Goal: Task Accomplishment & Management: Complete application form

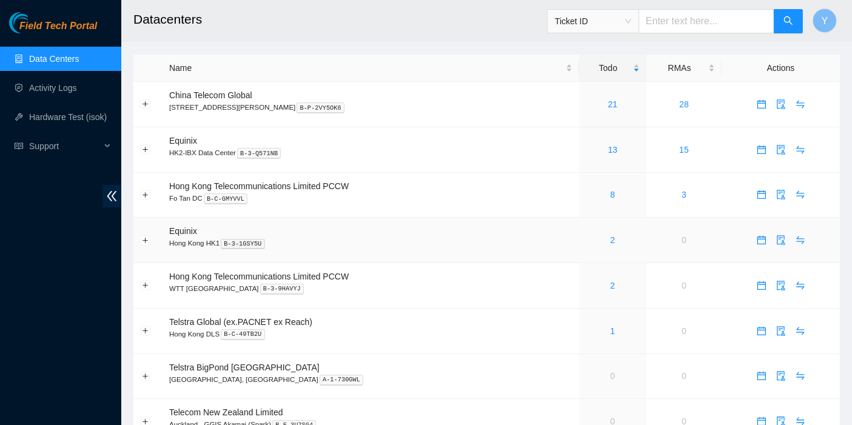
drag, startPoint x: 69, startPoint y: 266, endPoint x: 267, endPoint y: 250, distance: 198.3
click at [69, 266] on div "Field Tech Portal Data Centers Activity Logs Hardware Test (isok) Support" at bounding box center [60, 218] width 121 height 413
click at [608, 104] on link "21" at bounding box center [613, 104] width 10 height 10
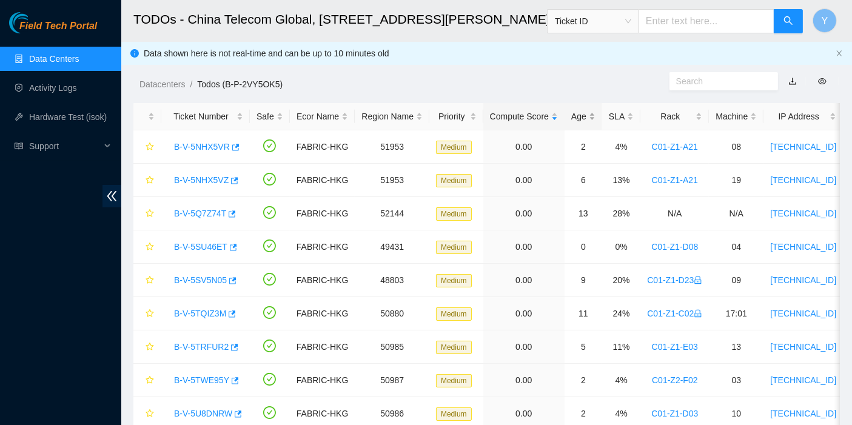
click at [573, 113] on div "Age" at bounding box center [583, 116] width 24 height 13
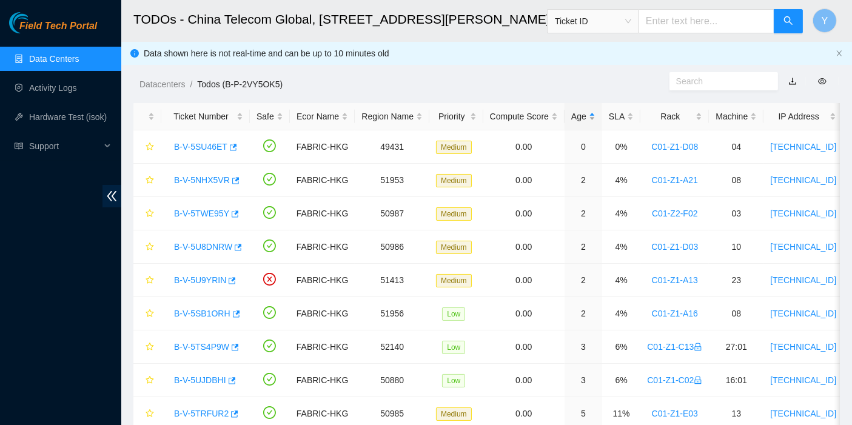
click at [577, 114] on div "Age" at bounding box center [583, 116] width 24 height 13
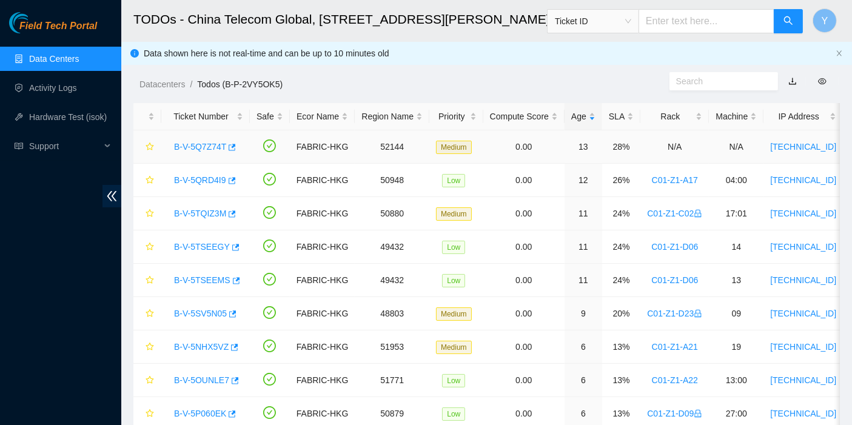
click at [206, 144] on link "B-V-5Q7Z74T" at bounding box center [200, 147] width 52 height 10
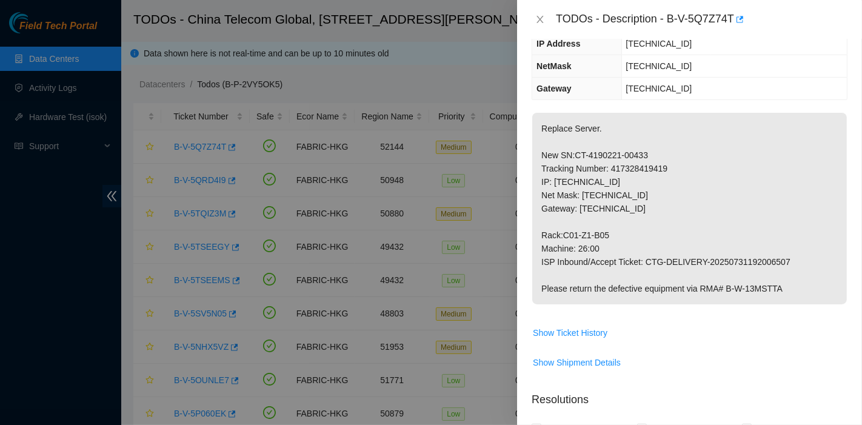
scroll to position [134, 0]
click at [830, 237] on p "Replace Server. New SN:CT-4190221-00433 Tracking Number: 417328419419 IP: [TECH…" at bounding box center [689, 208] width 315 height 192
click at [591, 358] on span "Show Shipment Details" at bounding box center [577, 361] width 88 height 13
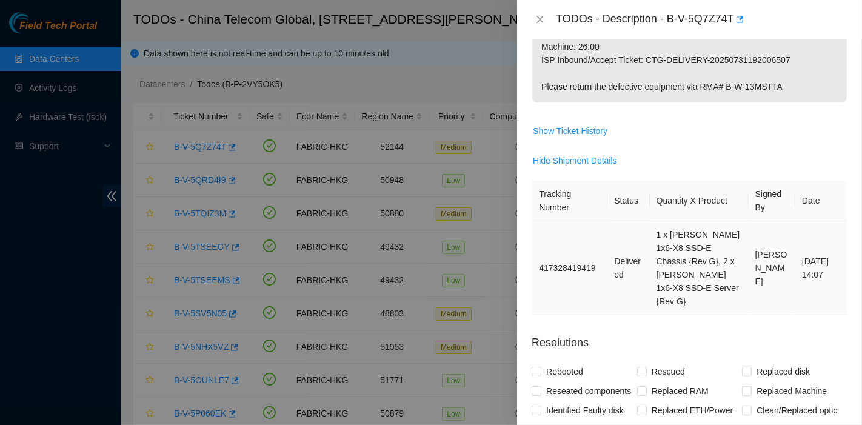
scroll to position [336, 0]
drag, startPoint x: 589, startPoint y: 250, endPoint x: 556, endPoint y: 250, distance: 33.4
click at [556, 250] on td "417328419419" at bounding box center [569, 268] width 75 height 94
click at [589, 250] on td "417328419419" at bounding box center [569, 268] width 75 height 94
drag, startPoint x: 593, startPoint y: 250, endPoint x: 539, endPoint y: 253, distance: 53.5
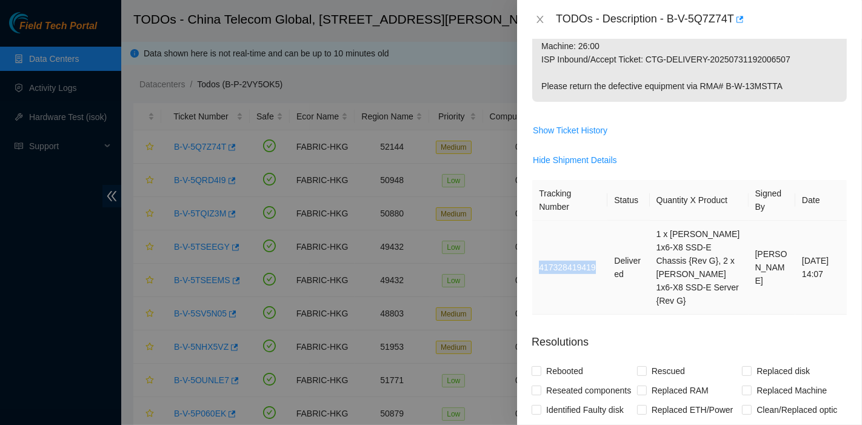
click at [539, 253] on td "417328419419" at bounding box center [569, 268] width 75 height 94
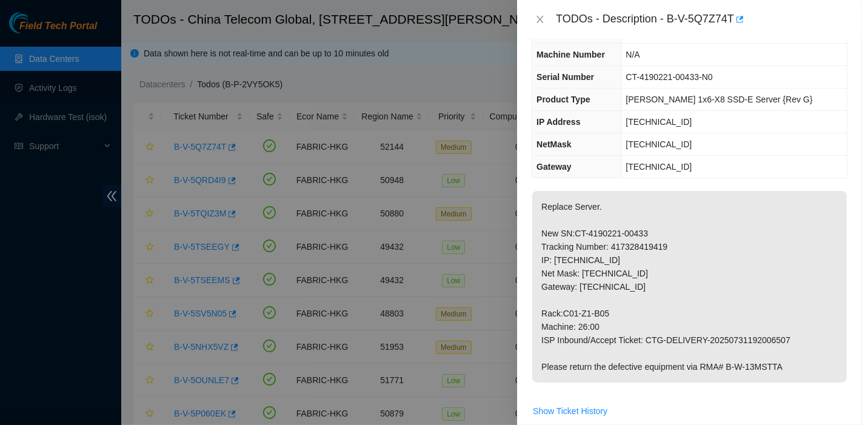
scroll to position [55, 0]
drag, startPoint x: 615, startPoint y: 322, endPoint x: 543, endPoint y: 314, distance: 72.0
click at [543, 314] on p "Replace Server. New SN:CT-4190221-00433 Tracking Number: 417328419419 IP: [TECH…" at bounding box center [689, 287] width 315 height 192
copy p "Rack:C01-Z1-B05 Machine: 26:00"
drag, startPoint x: 824, startPoint y: 309, endPoint x: 811, endPoint y: 311, distance: 13.5
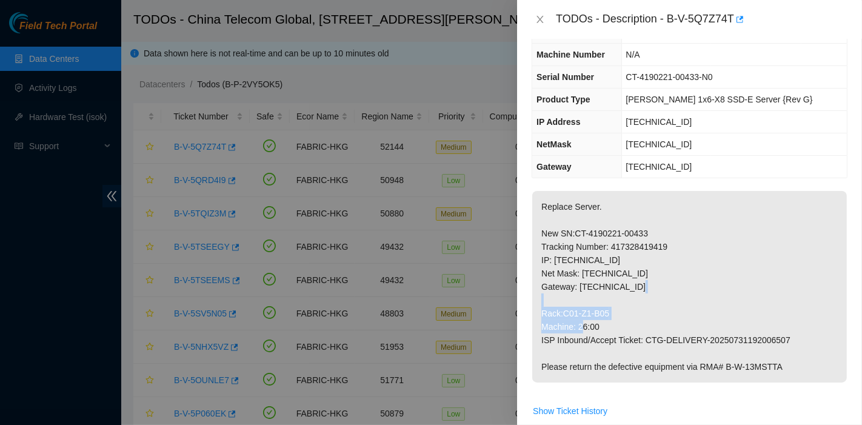
click at [825, 309] on p "Replace Server. New SN:CT-4190221-00433 Tracking Number: 417328419419 IP: [TECH…" at bounding box center [689, 287] width 315 height 192
copy p "Rack:C01-Z1-B05 Machine: 26:00"
click at [817, 233] on p "Replace Server. New SN:CT-4190221-00433 Tracking Number: 417328419419 IP: [TECH…" at bounding box center [689, 287] width 315 height 192
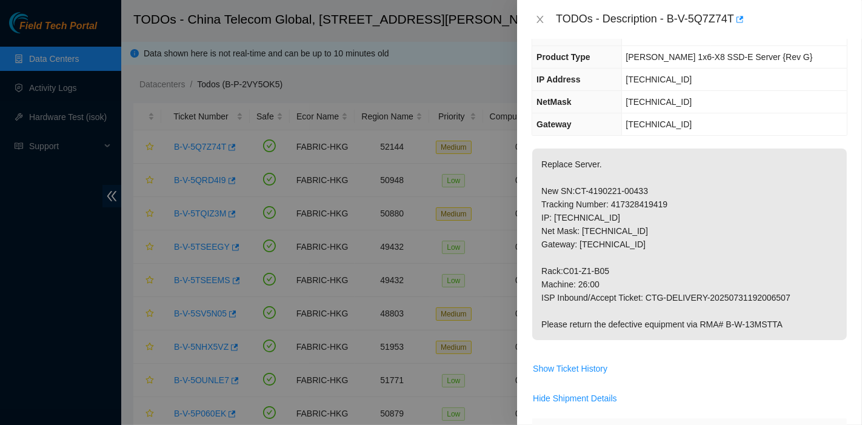
scroll to position [0, 0]
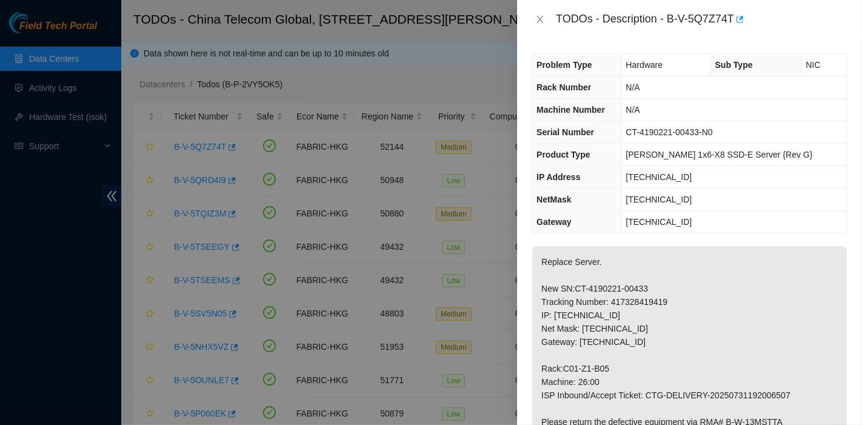
click at [787, 273] on p "Replace Server. New SN:CT-4190221-00433 Tracking Number: 417328419419 IP: [TECH…" at bounding box center [689, 342] width 315 height 192
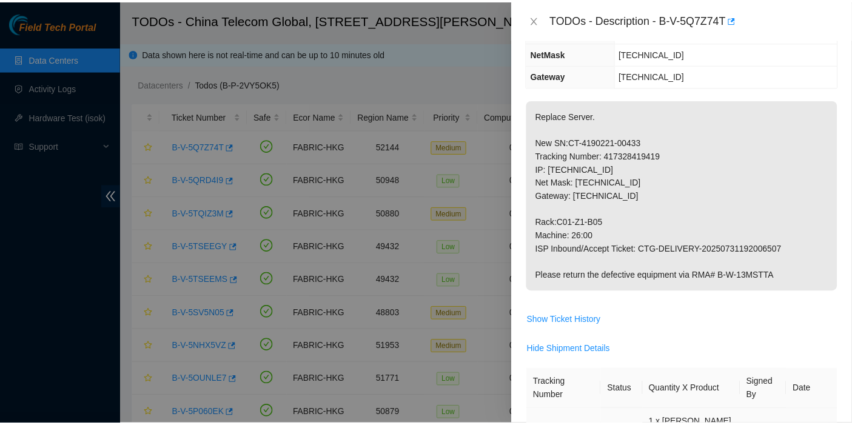
scroll to position [146, 0]
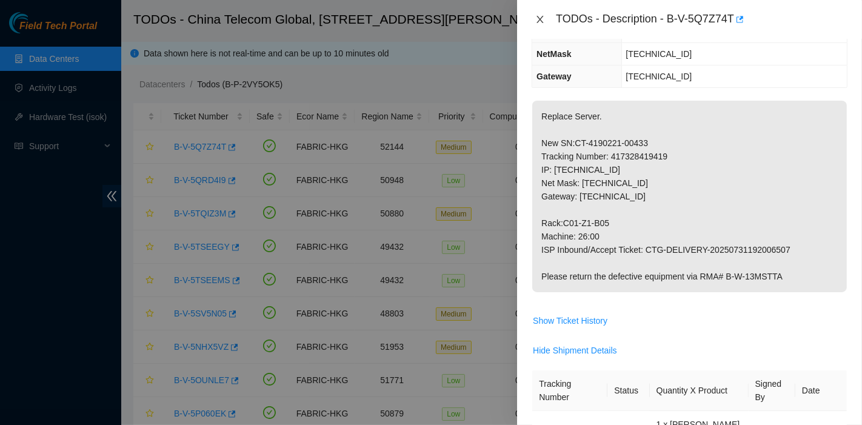
click at [540, 16] on icon "close" at bounding box center [540, 20] width 10 height 10
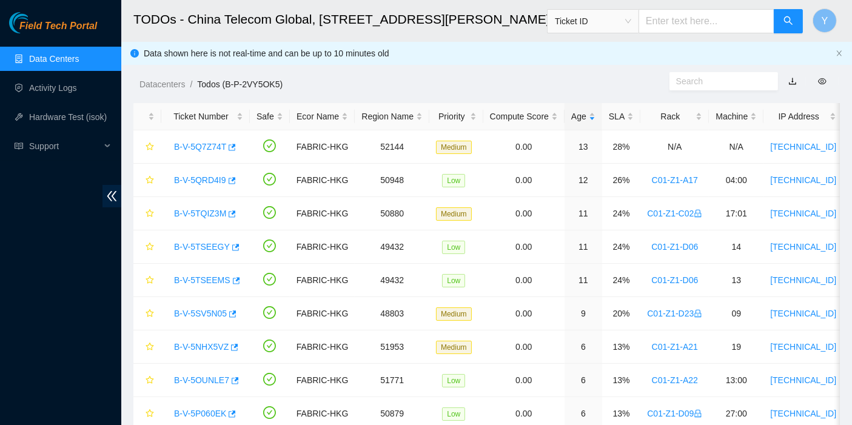
scroll to position [185, 0]
click at [617, 21] on span "Ticket ID" at bounding box center [593, 21] width 76 height 18
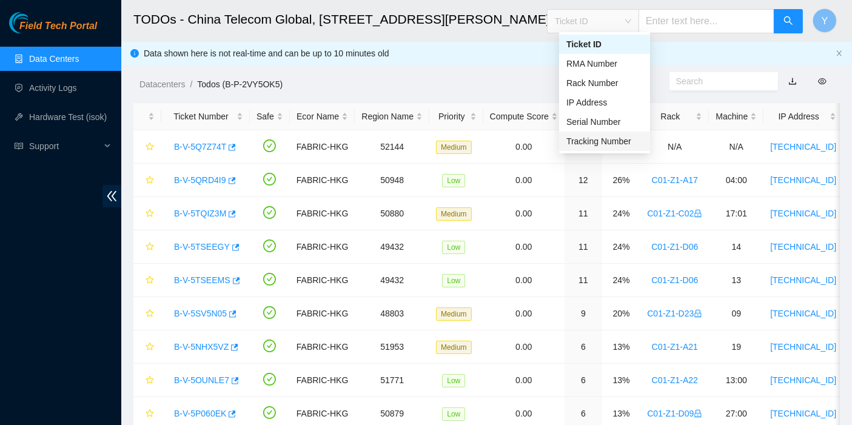
click at [602, 139] on div "Tracking Number" at bounding box center [604, 141] width 76 height 13
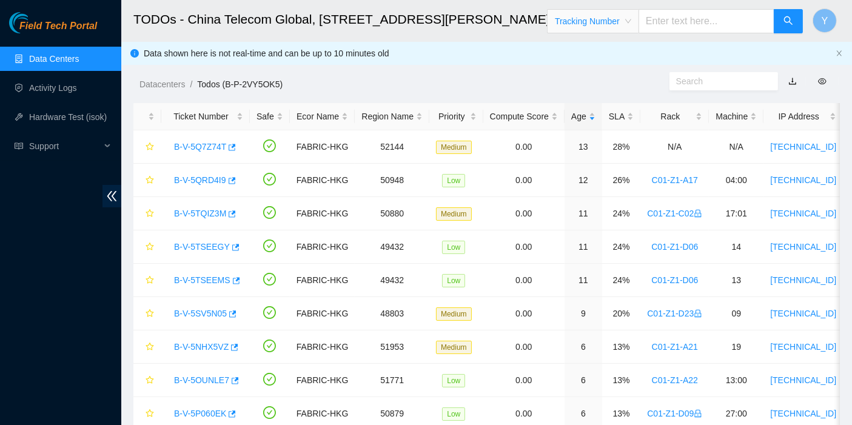
click at [693, 21] on input "text" at bounding box center [707, 21] width 136 height 24
paste input "417328420560"
type input "417328420560"
click at [785, 24] on icon "search" at bounding box center [789, 21] width 10 height 10
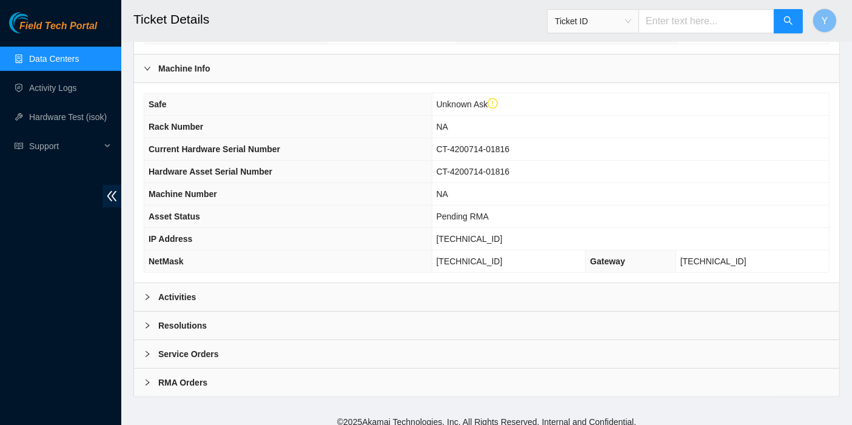
scroll to position [348, 0]
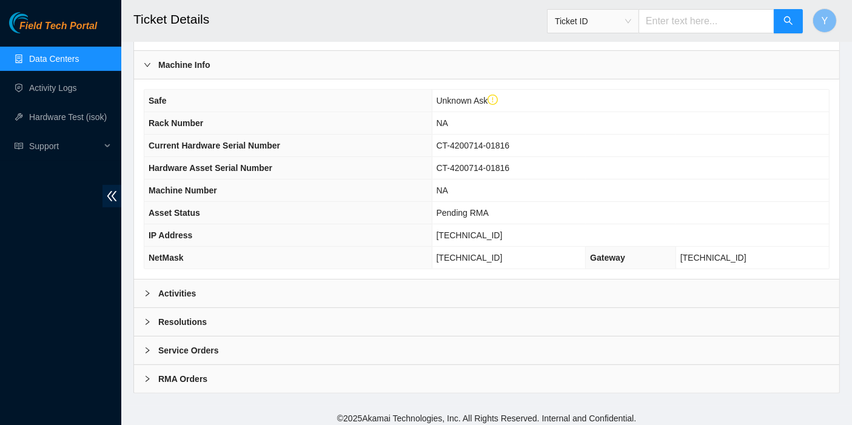
click at [227, 295] on div "Activities" at bounding box center [486, 294] width 705 height 28
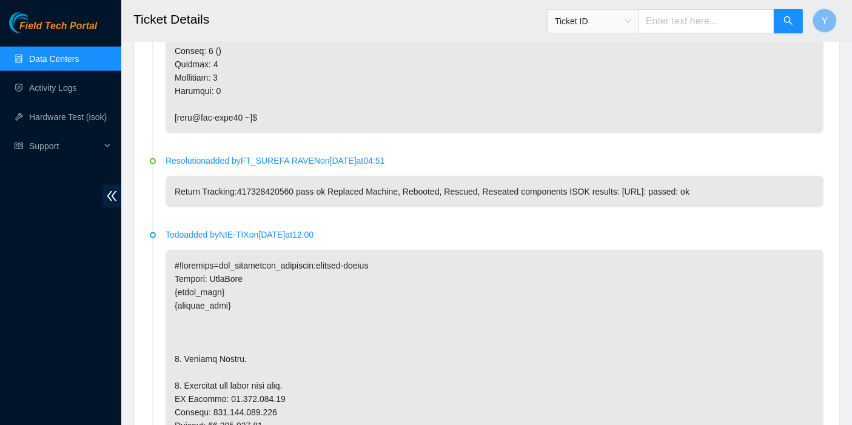
scroll to position [1094, 0]
drag, startPoint x: 237, startPoint y: 187, endPoint x: 244, endPoint y: 188, distance: 6.8
click at [244, 188] on p "Return Tracking:417328420560 pass ok Replaced Machine, Rebooted, Rescued, Resea…" at bounding box center [495, 192] width 658 height 32
click at [248, 189] on p "Return Tracking:417328420560 pass ok Replaced Machine, Rebooted, Rescued, Resea…" at bounding box center [495, 192] width 658 height 32
drag, startPoint x: 236, startPoint y: 187, endPoint x: 287, endPoint y: 188, distance: 51.6
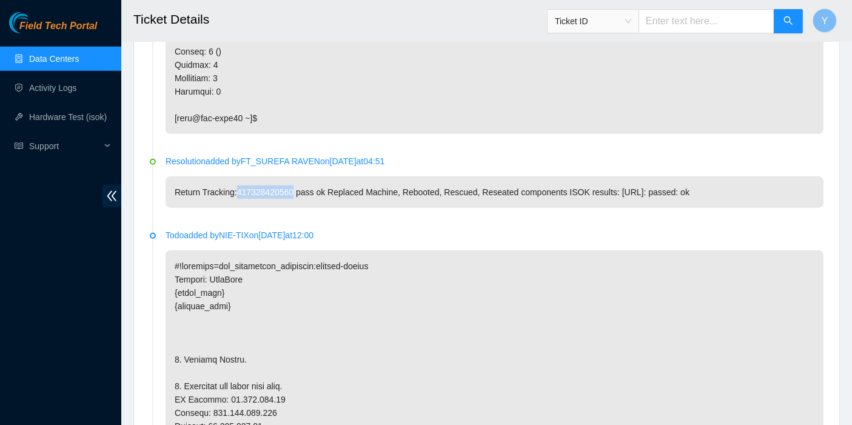
click at [287, 188] on p "Return Tracking:417328420560 pass ok Replaced Machine, Rebooted, Rescued, Resea…" at bounding box center [495, 192] width 658 height 32
copy p "417328420560"
click at [61, 64] on link "Data Centers" at bounding box center [54, 59] width 50 height 10
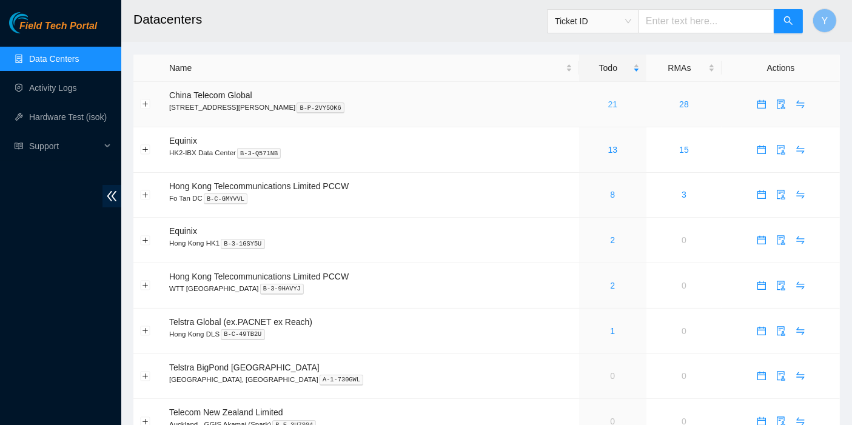
click at [608, 106] on link "21" at bounding box center [613, 104] width 10 height 10
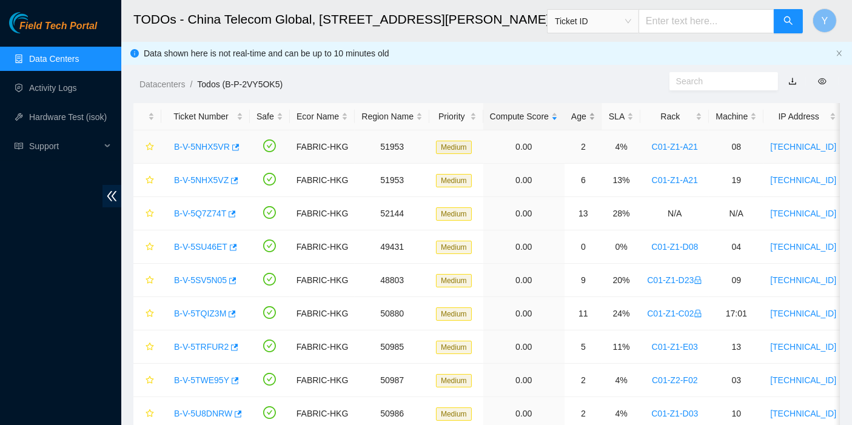
click at [584, 115] on div "Age" at bounding box center [583, 116] width 24 height 13
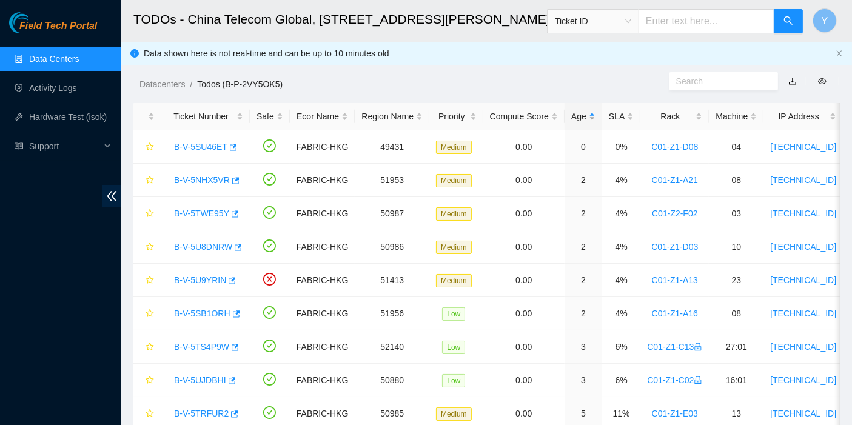
click at [580, 112] on div "Age" at bounding box center [583, 116] width 24 height 13
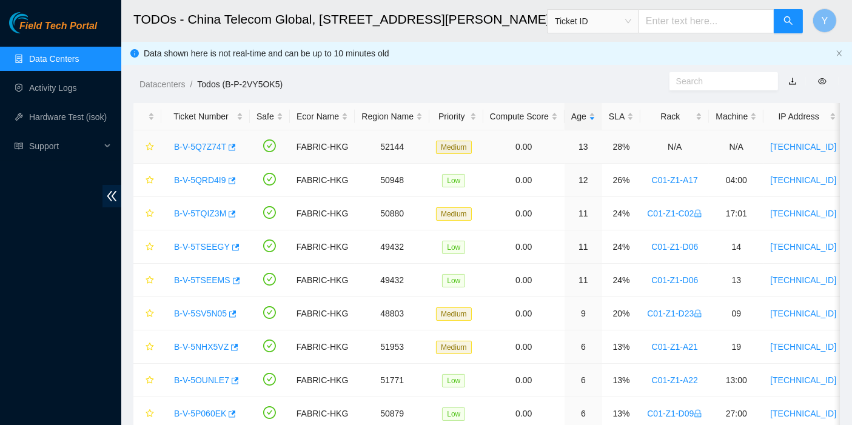
click at [212, 148] on link "B-V-5Q7Z74T" at bounding box center [200, 147] width 52 height 10
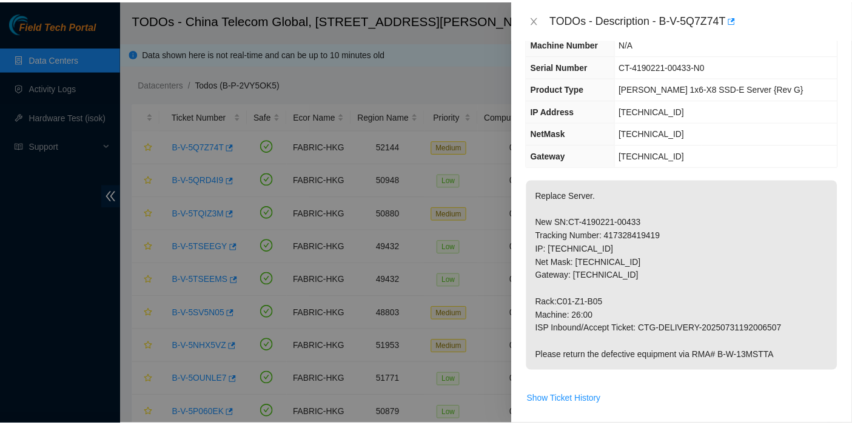
scroll to position [67, 0]
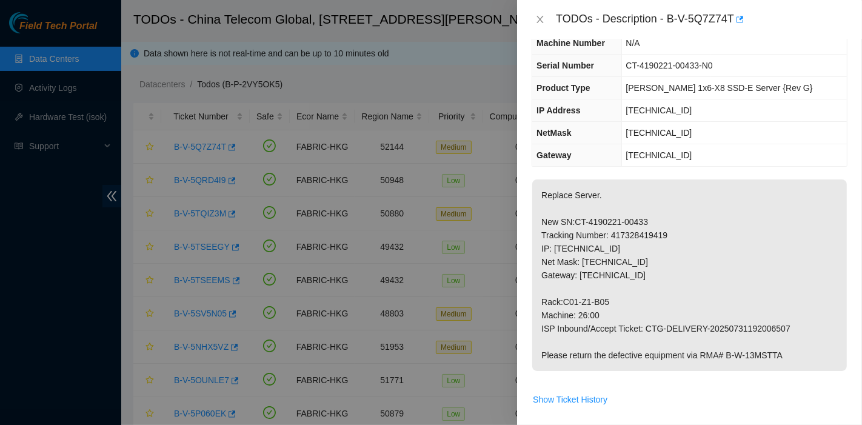
click at [92, 312] on div at bounding box center [431, 212] width 862 height 425
click at [547, 21] on button "Close" at bounding box center [540, 20] width 17 height 12
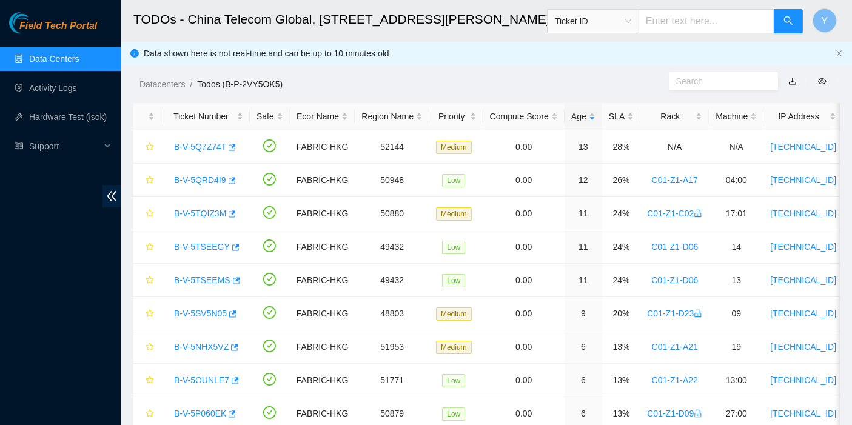
scroll to position [93, 0]
click at [602, 29] on span "Ticket ID" at bounding box center [593, 21] width 76 height 18
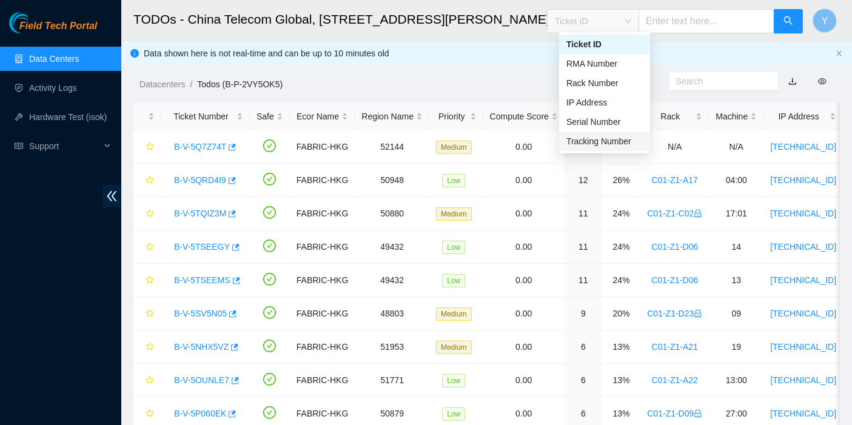
click at [607, 139] on div "Tracking Number" at bounding box center [604, 141] width 76 height 13
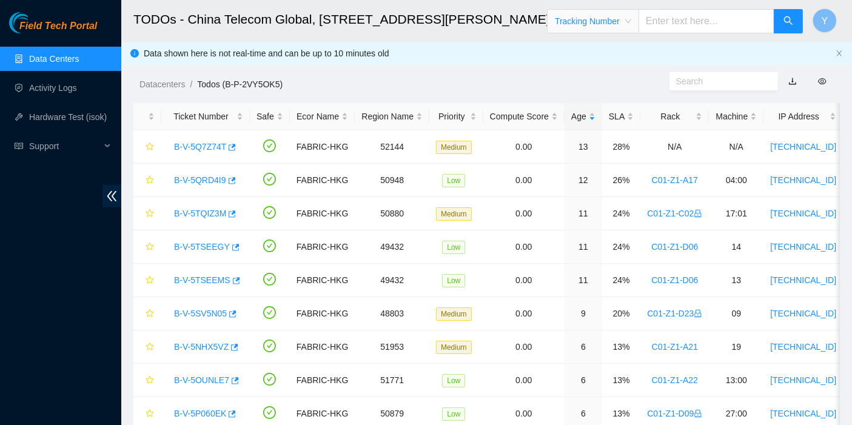
click at [688, 9] on input "text" at bounding box center [707, 21] width 136 height 24
paste input "417328421110"
type input "417328421110"
click at [791, 18] on icon "search" at bounding box center [789, 21] width 10 height 10
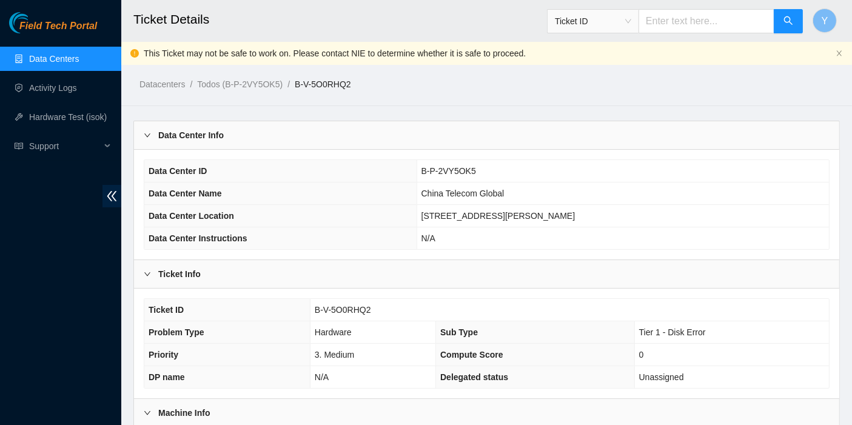
click at [395, 307] on td "B-V-5O0RHQ2" at bounding box center [569, 310] width 519 height 22
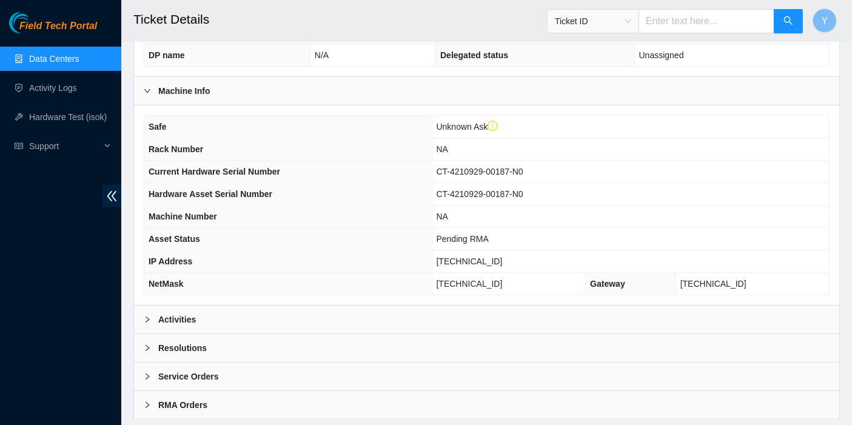
click at [300, 310] on div "Activities" at bounding box center [486, 320] width 705 height 28
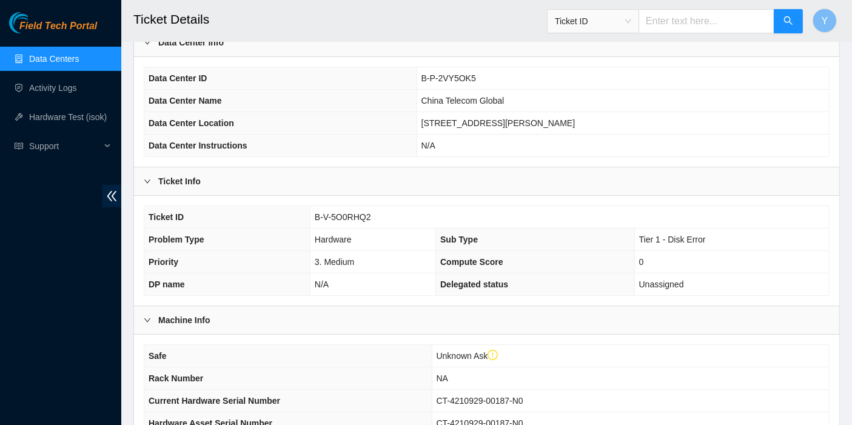
scroll to position [91, 0]
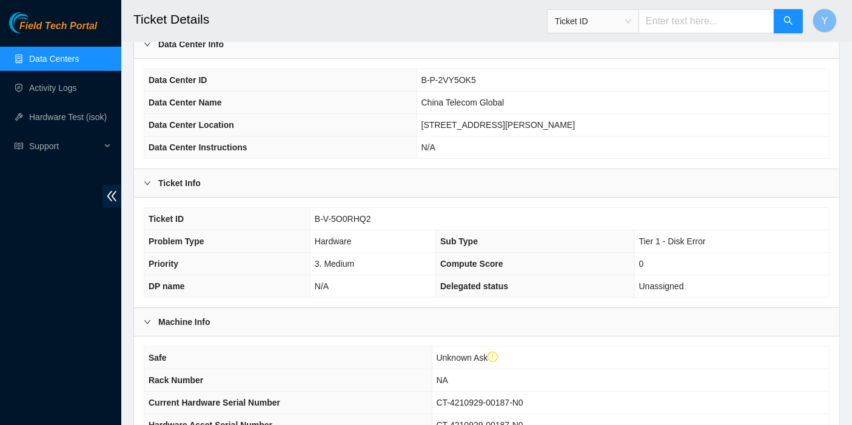
click at [648, 156] on td "N/A" at bounding box center [623, 147] width 412 height 22
drag, startPoint x: 391, startPoint y: 224, endPoint x: 315, endPoint y: 213, distance: 77.2
click at [315, 213] on td "B-V-5O0RHQ2" at bounding box center [569, 219] width 519 height 22
copy span "B-V-5O0RHQ2"
click at [748, 360] on td "Unknown Ask" at bounding box center [630, 358] width 397 height 22
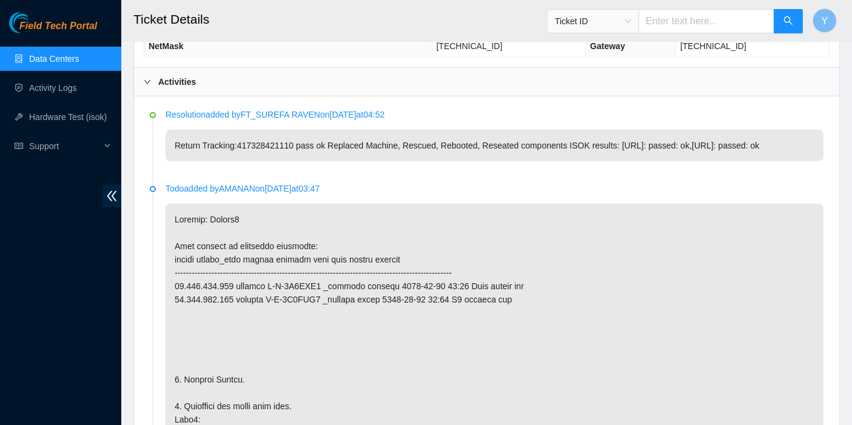
scroll to position [559, 0]
drag, startPoint x: 235, startPoint y: 141, endPoint x: 287, endPoint y: 141, distance: 52.2
click at [287, 141] on p "Return Tracking:417328421110 pass ok Replaced Machine, Rescued, Rebooted, Resea…" at bounding box center [495, 147] width 658 height 32
copy p "417328421110"
drag, startPoint x: 774, startPoint y: 243, endPoint x: 603, endPoint y: 159, distance: 190.9
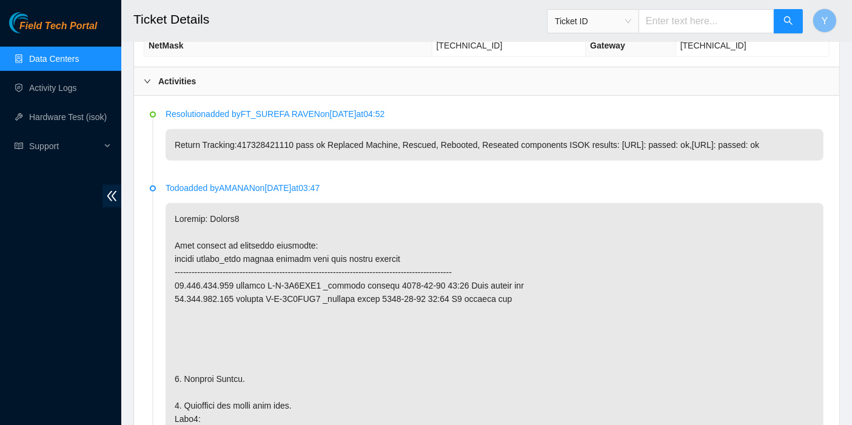
click at [73, 55] on link "Data Centers" at bounding box center [54, 59] width 50 height 10
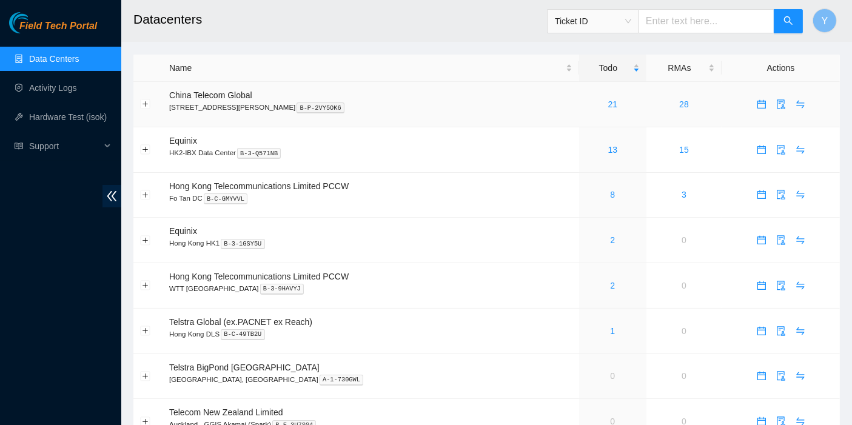
click at [597, 96] on td "21" at bounding box center [612, 104] width 67 height 45
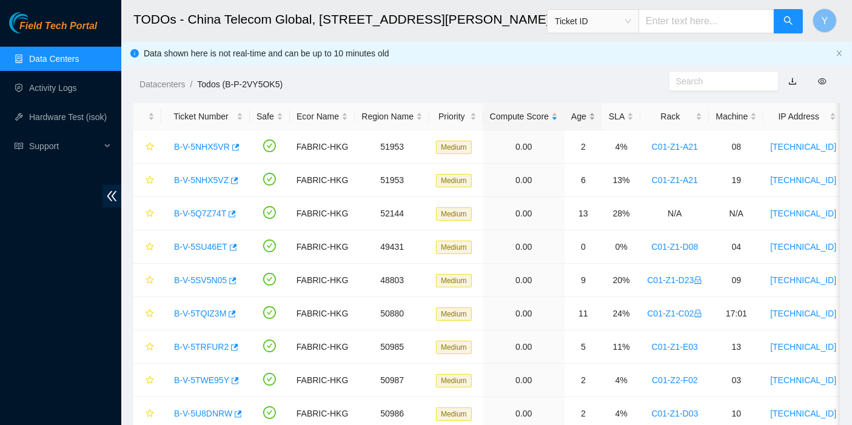
click at [585, 117] on div "Age" at bounding box center [583, 116] width 24 height 13
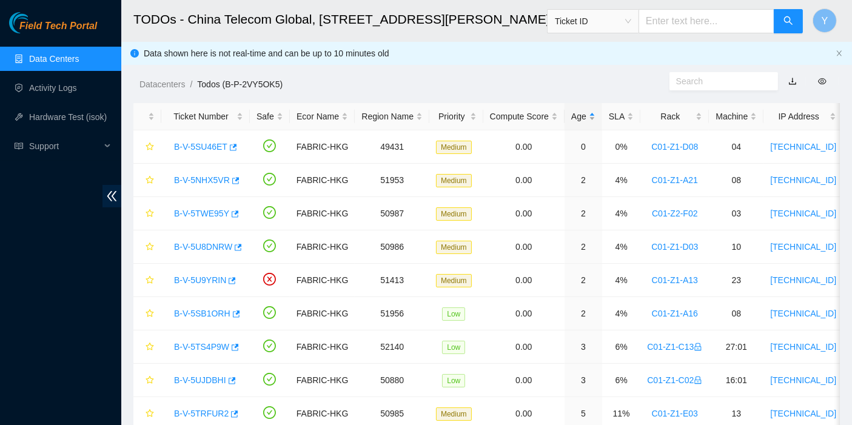
click at [580, 115] on div "Age" at bounding box center [583, 116] width 24 height 13
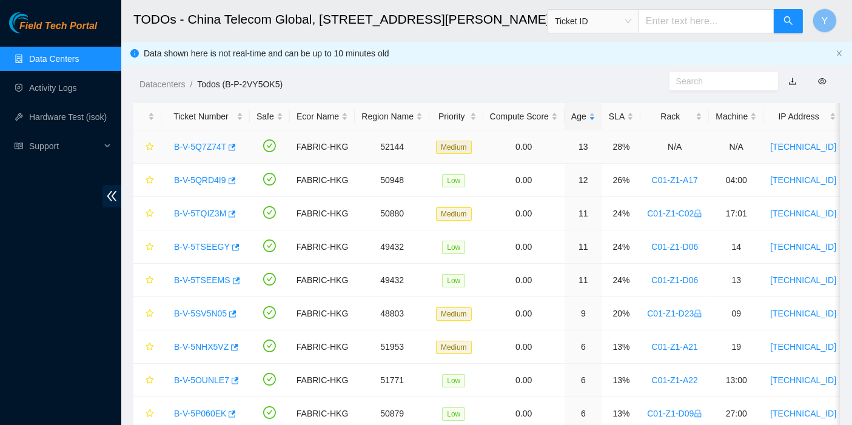
click at [206, 144] on link "B-V-5Q7Z74T" at bounding box center [200, 147] width 52 height 10
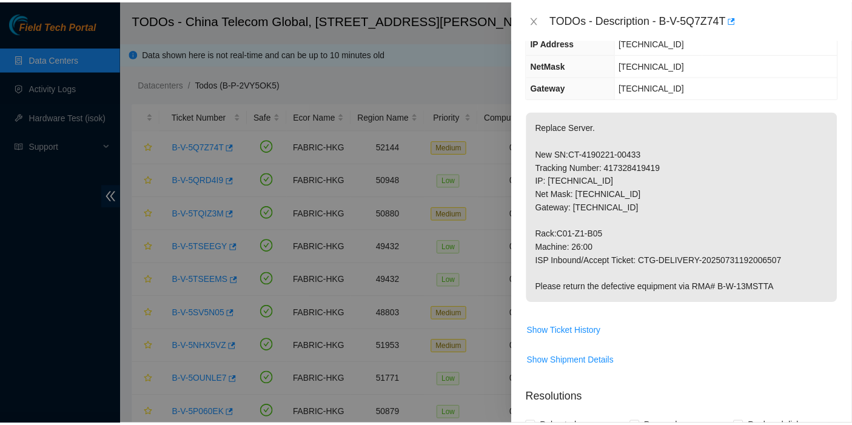
scroll to position [135, 0]
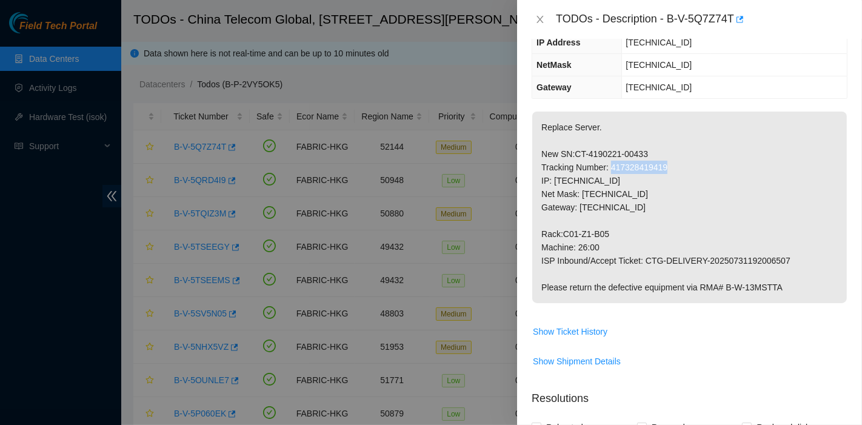
drag, startPoint x: 611, startPoint y: 164, endPoint x: 677, endPoint y: 170, distance: 65.8
click at [677, 170] on p "Replace Server. New SN:CT-4190221-00433 Tracking Number: 417328419419 IP: [TECH…" at bounding box center [689, 208] width 315 height 192
copy p "417328419419"
click at [542, 17] on icon "close" at bounding box center [540, 19] width 7 height 7
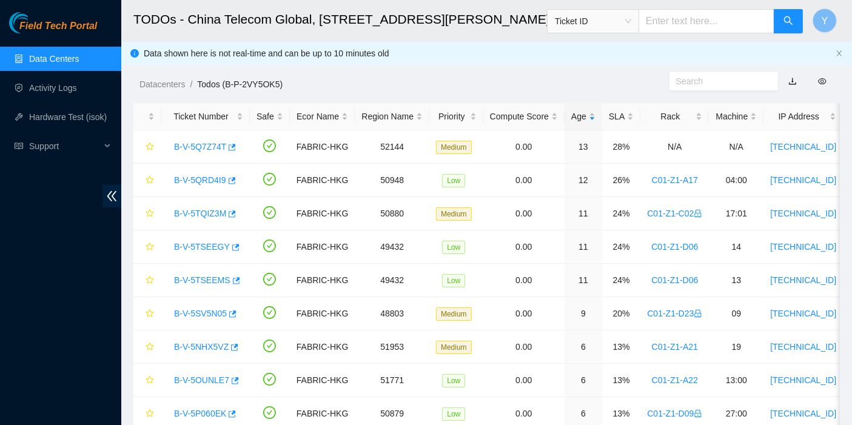
scroll to position [175, 0]
click at [610, 22] on span "Ticket ID" at bounding box center [593, 21] width 76 height 18
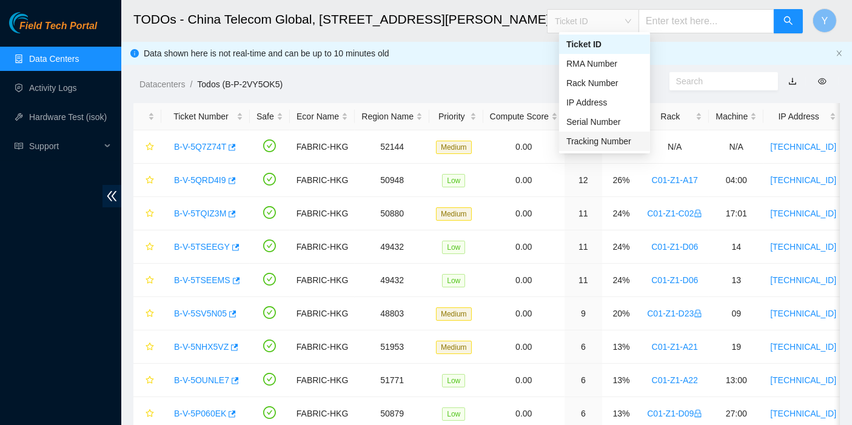
click at [608, 142] on div "Tracking Number" at bounding box center [604, 141] width 76 height 13
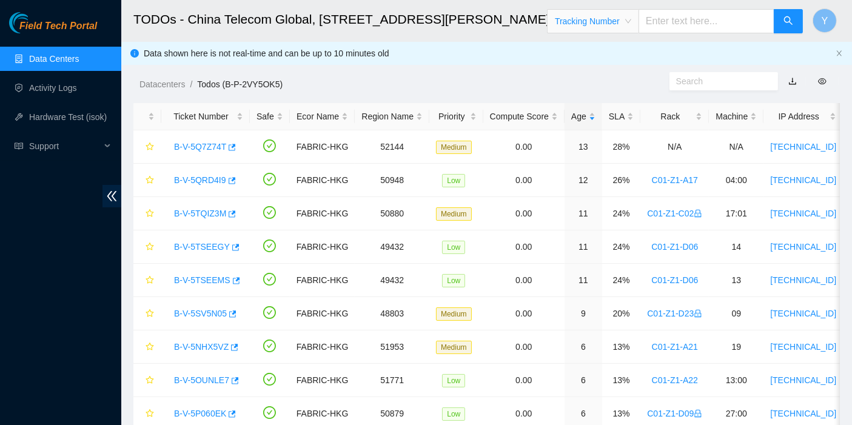
click at [685, 15] on input "text" at bounding box center [707, 21] width 136 height 24
paste input "417328419419"
type input "417328419419"
click at [797, 22] on button "button" at bounding box center [788, 21] width 29 height 24
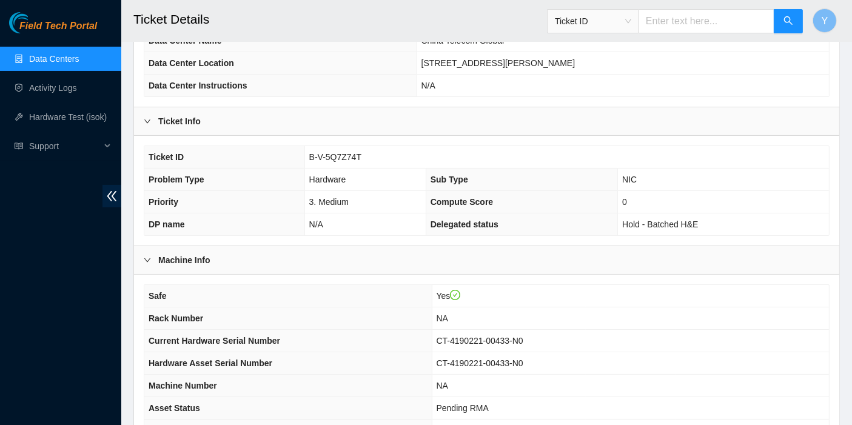
scroll to position [130, 0]
click at [263, 265] on div "Machine Info" at bounding box center [486, 260] width 705 height 28
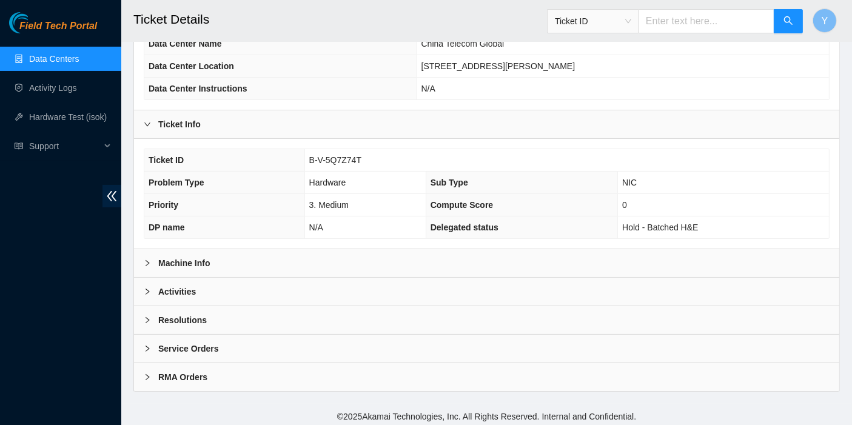
click at [263, 265] on div "Machine Info" at bounding box center [486, 263] width 705 height 28
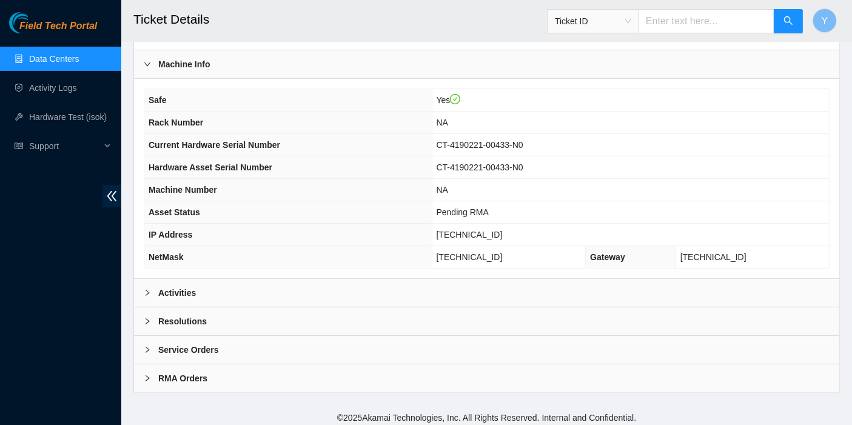
click at [217, 290] on div "Activities" at bounding box center [486, 293] width 705 height 28
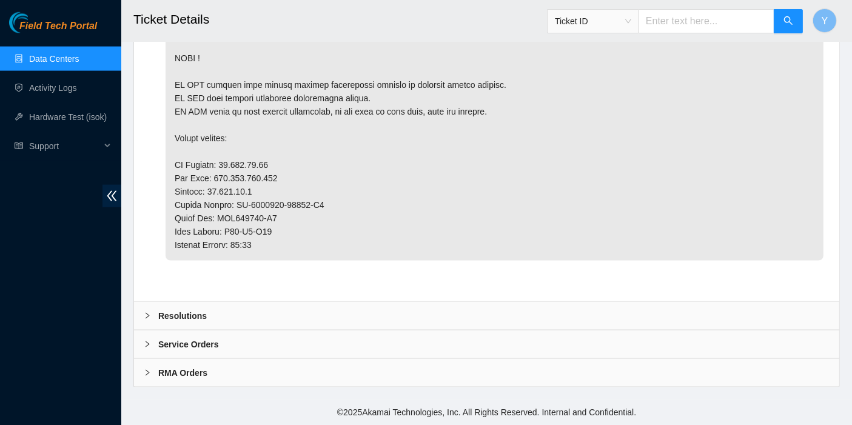
scroll to position [1871, 0]
click at [258, 330] on div "Resolutions" at bounding box center [486, 316] width 705 height 28
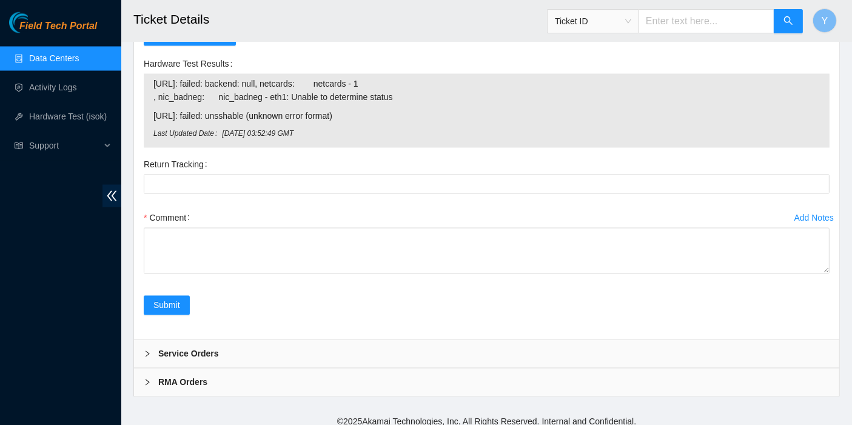
scroll to position [2295, 0]
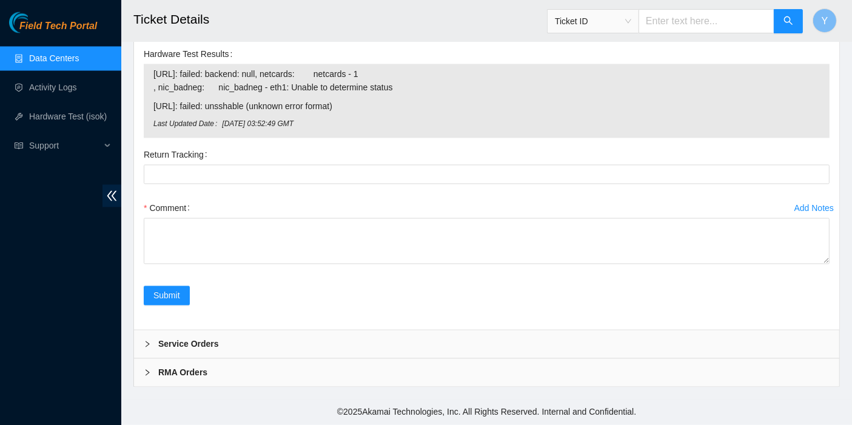
click at [250, 338] on div "Service Orders" at bounding box center [486, 345] width 705 height 28
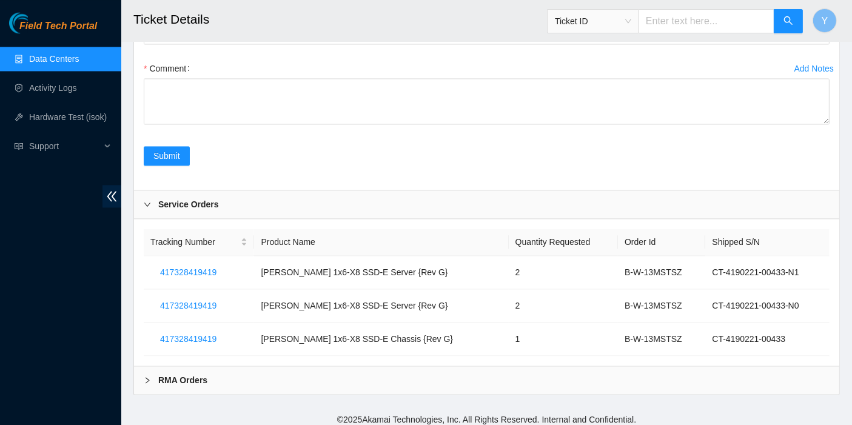
scroll to position [2442, 0]
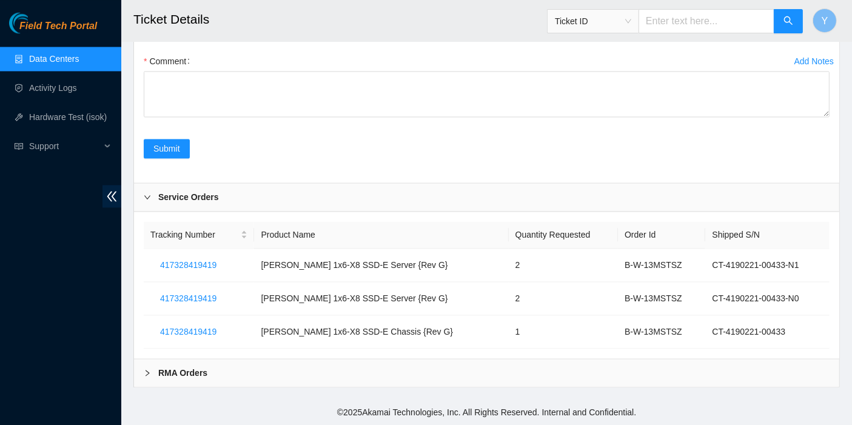
click at [273, 378] on div "RMA Orders" at bounding box center [486, 373] width 705 height 28
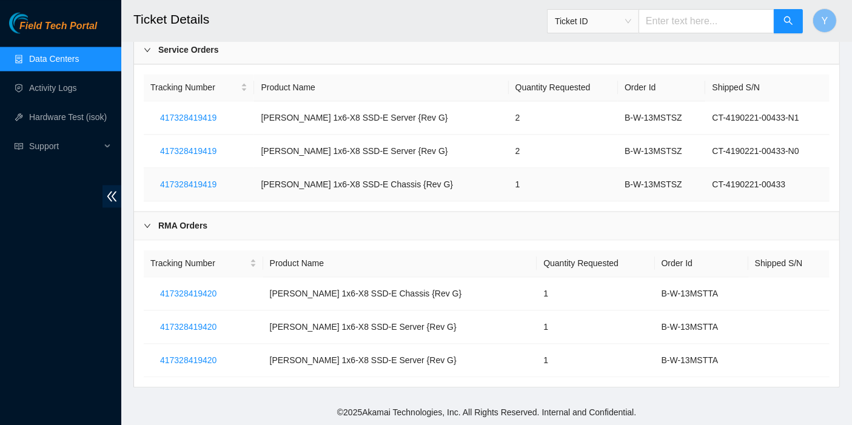
scroll to position [2588, 0]
click at [62, 292] on div "Field Tech Portal Data Centers Activity Logs Hardware Test (isok) Support" at bounding box center [60, 218] width 121 height 413
drag, startPoint x: 264, startPoint y: 366, endPoint x: 270, endPoint y: 380, distance: 14.4
click at [263, 366] on td "417328419420" at bounding box center [203, 360] width 119 height 33
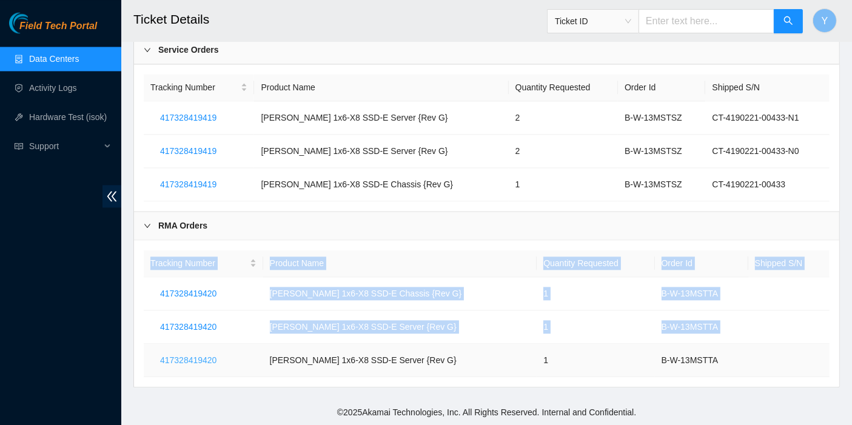
drag, startPoint x: 229, startPoint y: 362, endPoint x: 153, endPoint y: 362, distance: 75.8
click at [135, 359] on div "Tracking Number Product Name Quantity Requested Order Id Shipped S/N 4173284194…" at bounding box center [486, 313] width 705 height 147
click at [220, 286] on button "417328419420" at bounding box center [188, 293] width 76 height 19
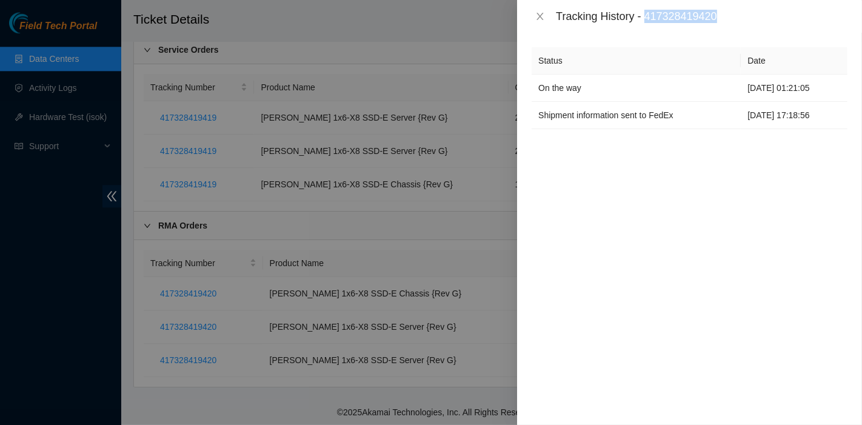
drag, startPoint x: 649, startPoint y: 18, endPoint x: 720, endPoint y: 18, distance: 71.6
click at [720, 18] on div "Tracking History - 417328419420" at bounding box center [702, 16] width 292 height 13
copy div "417328419420"
click at [542, 10] on div "Tracking History - 417328419420" at bounding box center [690, 16] width 316 height 13
click at [541, 17] on icon "close" at bounding box center [540, 16] width 7 height 7
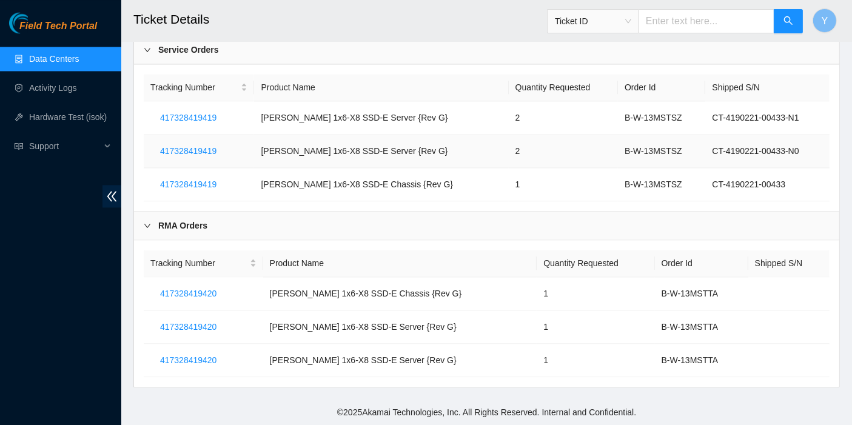
drag, startPoint x: 563, startPoint y: 136, endPoint x: 520, endPoint y: 146, distance: 44.7
click at [563, 136] on td "2" at bounding box center [563, 151] width 109 height 33
click at [61, 61] on link "Data Centers" at bounding box center [54, 59] width 50 height 10
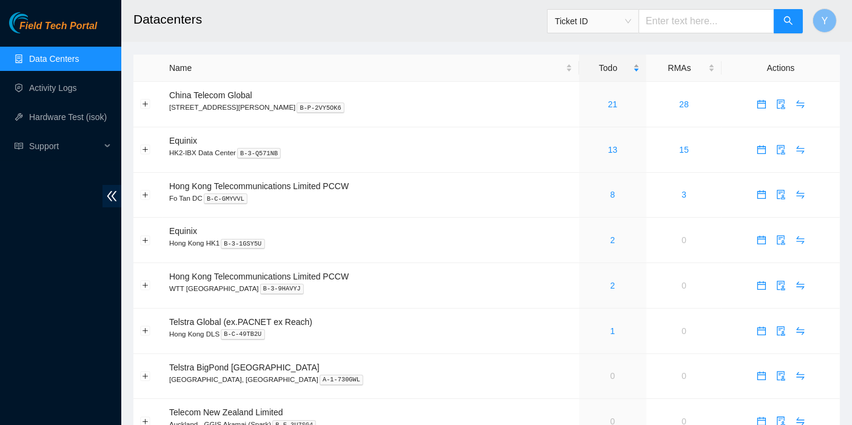
click at [595, 74] on div "Todo" at bounding box center [613, 67] width 54 height 13
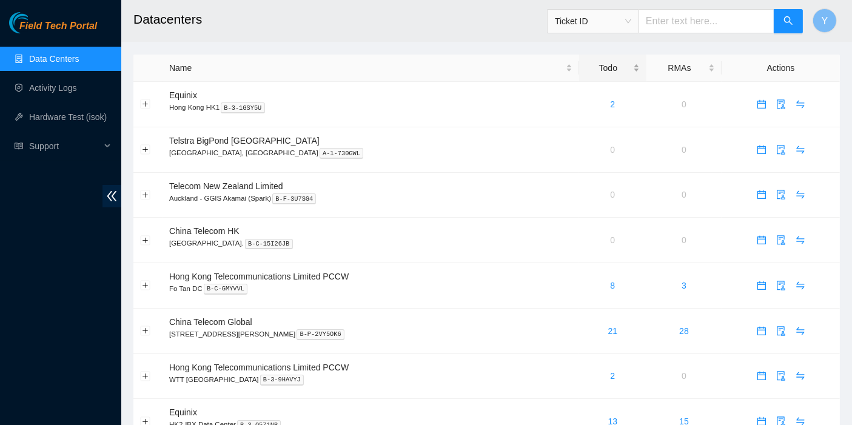
click at [596, 68] on div "Todo" at bounding box center [613, 67] width 54 height 13
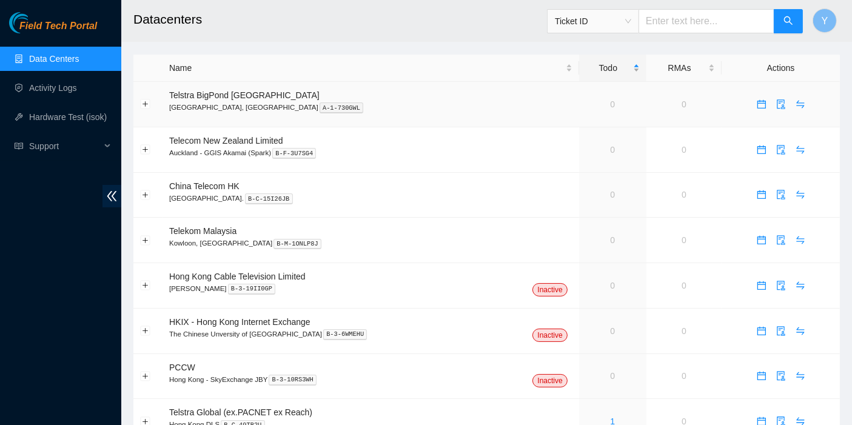
click at [587, 64] on div "Todo" at bounding box center [613, 67] width 54 height 13
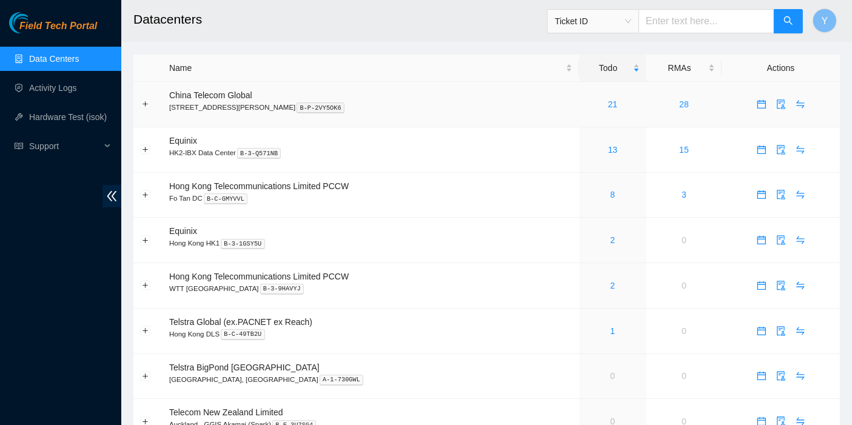
click at [599, 109] on div "21" at bounding box center [613, 104] width 54 height 13
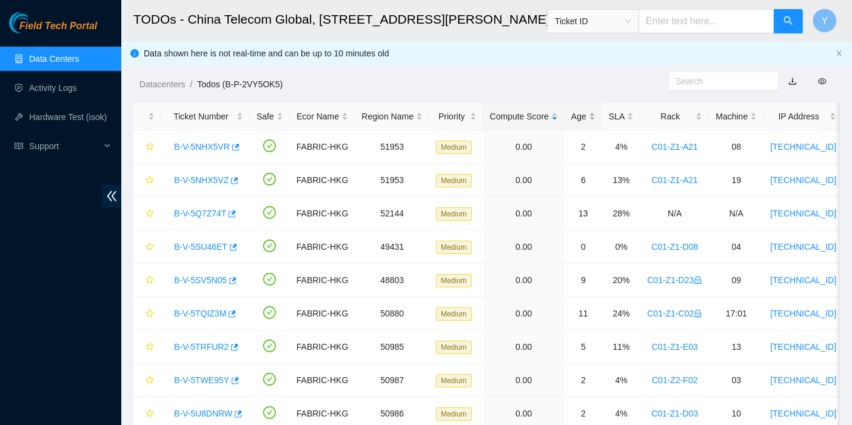
click at [571, 113] on div "Age" at bounding box center [583, 116] width 24 height 13
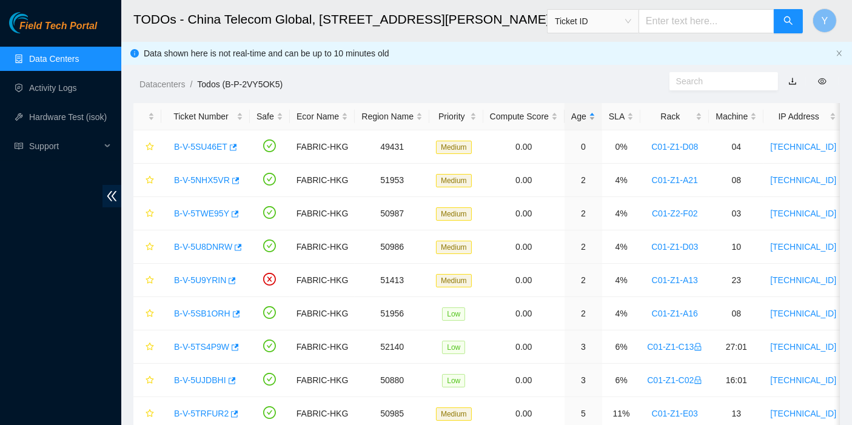
click at [571, 113] on div "Age" at bounding box center [583, 116] width 24 height 13
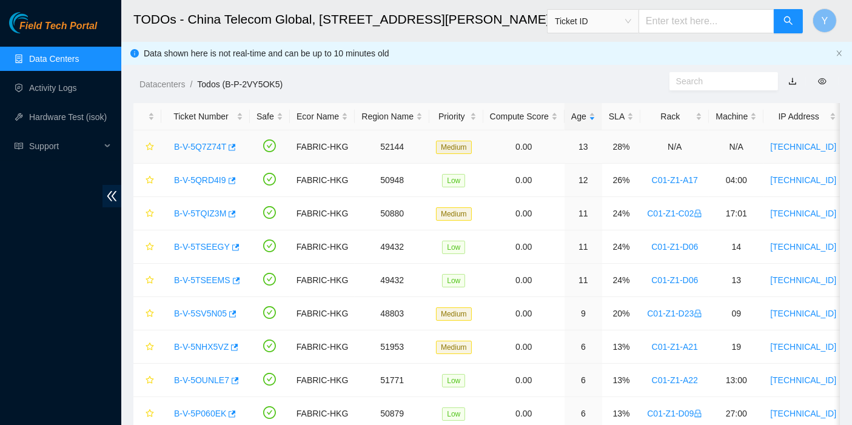
click at [200, 142] on link "B-V-5Q7Z74T" at bounding box center [200, 147] width 52 height 10
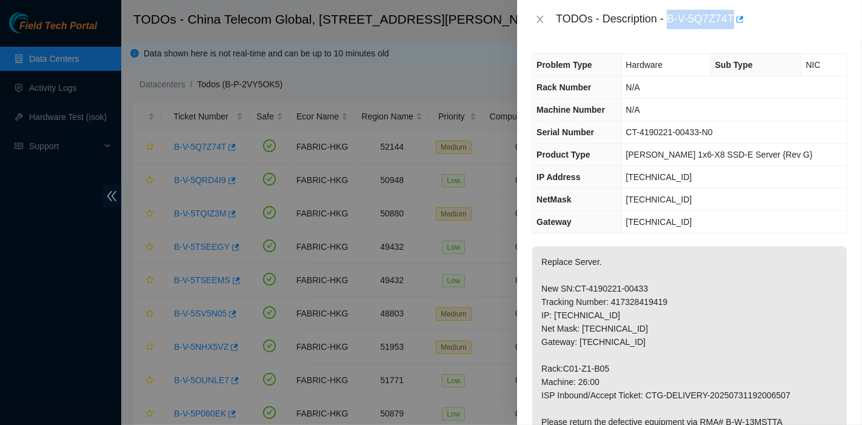
drag, startPoint x: 668, startPoint y: 16, endPoint x: 735, endPoint y: 33, distance: 69.6
click at [735, 33] on div "TODOs - Description - B-V-5Q7Z74T" at bounding box center [689, 19] width 345 height 39
copy div "B-V-5Q7Z74T"
click at [777, 334] on p "Replace Server. New SN:CT-4190221-00433 Tracking Number: 417328419419 IP: [TECH…" at bounding box center [689, 342] width 315 height 192
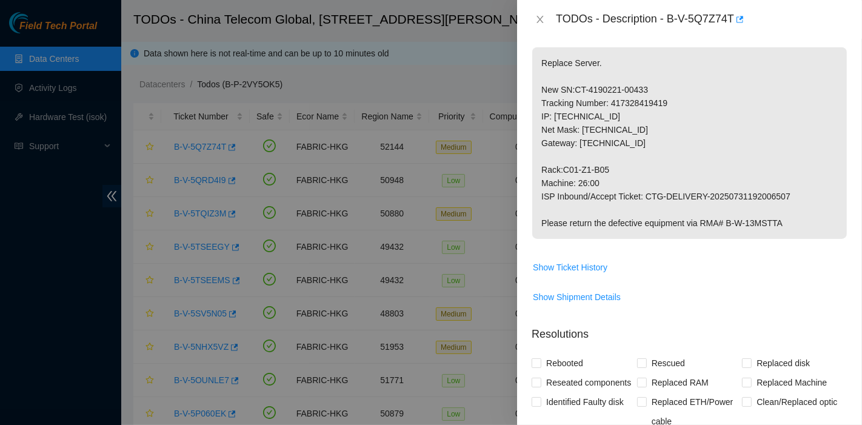
scroll to position [199, 0]
drag, startPoint x: 726, startPoint y: 218, endPoint x: 801, endPoint y: 220, distance: 74.6
click at [801, 220] on p "Replace Server. New SN:CT-4190221-00433 Tracking Number: 417328419419 IP: [TECH…" at bounding box center [689, 143] width 315 height 192
copy p "B-W-13MSTTA"
click at [728, 229] on p "Replace Server. New SN:CT-4190221-00433 Tracking Number: 417328419419 IP: [TECH…" at bounding box center [689, 143] width 315 height 192
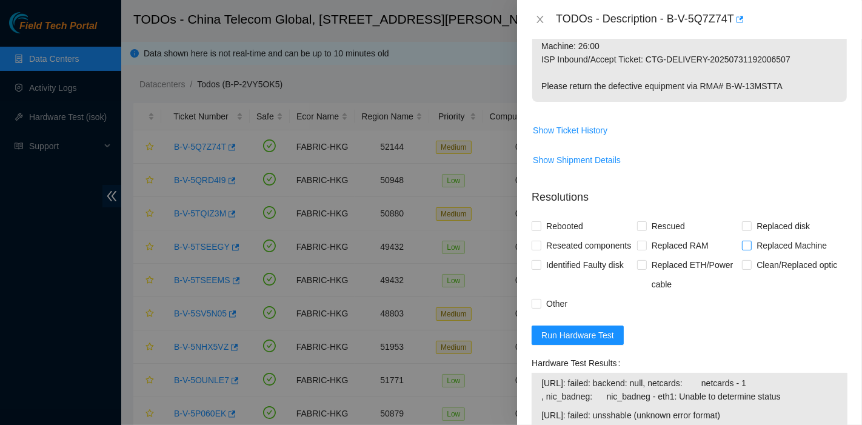
click at [774, 242] on span "Replaced Machine" at bounding box center [792, 245] width 80 height 19
click at [751, 242] on input "Replaced Machine" at bounding box center [746, 245] width 8 height 8
checkbox input "true"
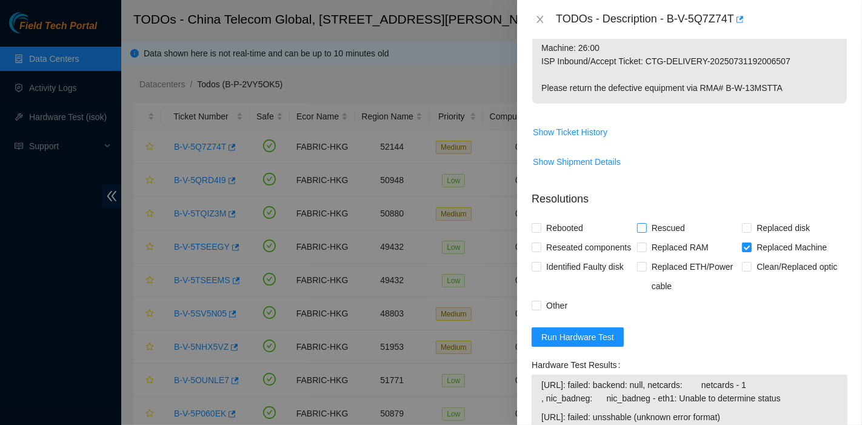
scroll to position [334, 0]
click at [660, 232] on span "Rescued" at bounding box center [668, 227] width 43 height 19
click at [646, 232] on input "Rescued" at bounding box center [641, 227] width 8 height 8
checkbox input "true"
click at [565, 231] on span "Rebooted" at bounding box center [565, 227] width 47 height 19
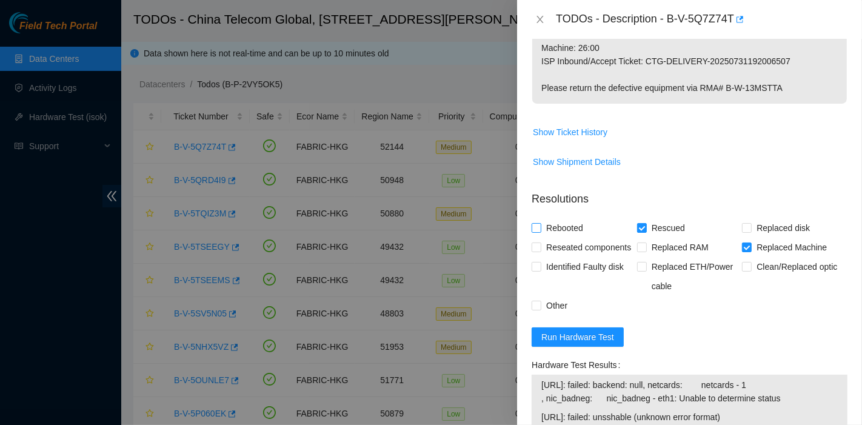
click at [540, 231] on input "Rebooted" at bounding box center [536, 227] width 8 height 8
checkbox input "true"
click at [563, 243] on span "Reseated components" at bounding box center [589, 247] width 95 height 19
click at [540, 243] on input "Reseated components" at bounding box center [536, 247] width 8 height 8
checkbox input "true"
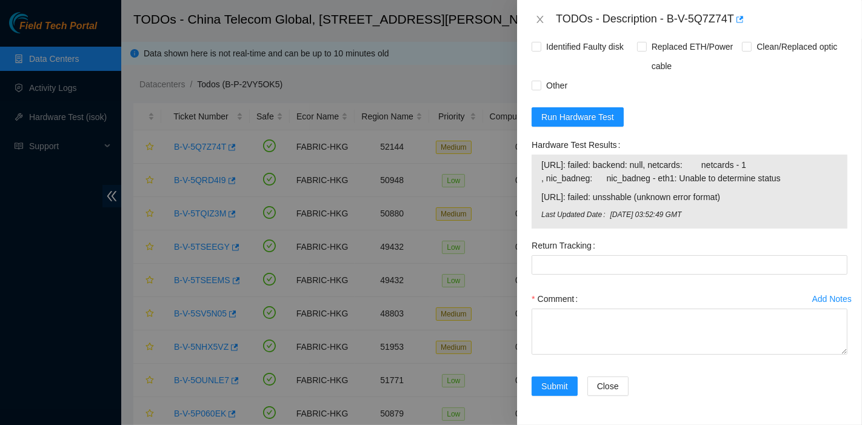
scroll to position [571, 0]
click at [631, 306] on div "Comment" at bounding box center [690, 298] width 316 height 19
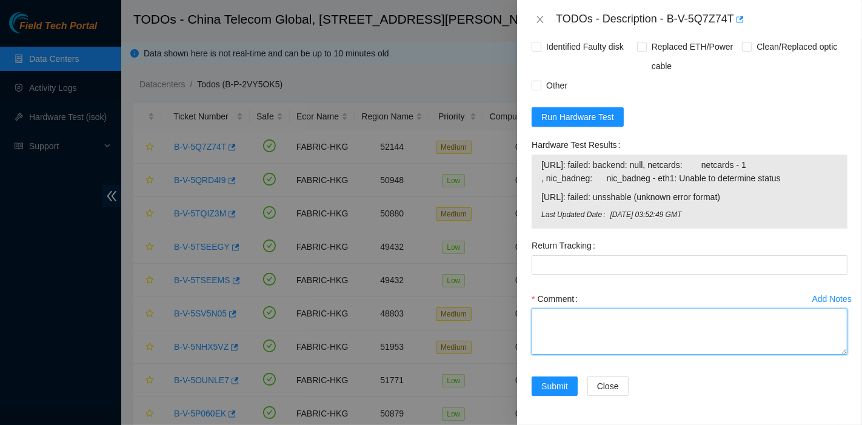
drag, startPoint x: 629, startPoint y: 310, endPoint x: 634, endPoint y: 321, distance: 11.7
click at [630, 310] on textarea "Comment" at bounding box center [690, 332] width 316 height 46
type textarea "pass ok"
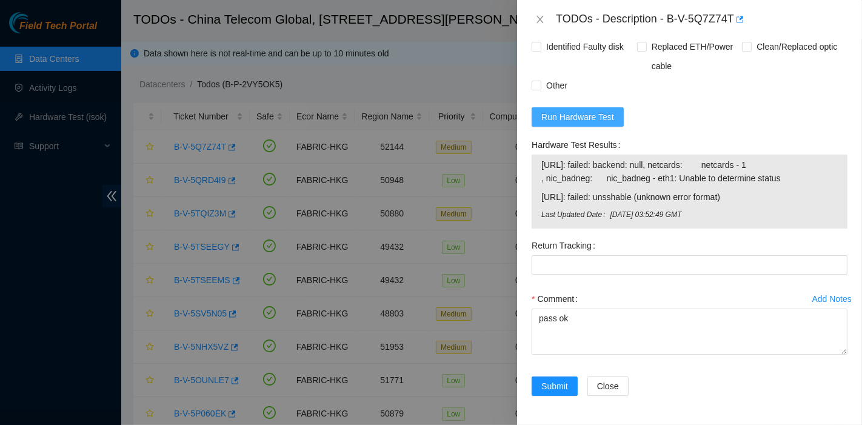
click at [566, 112] on span "Run Hardware Test" at bounding box center [578, 116] width 73 height 13
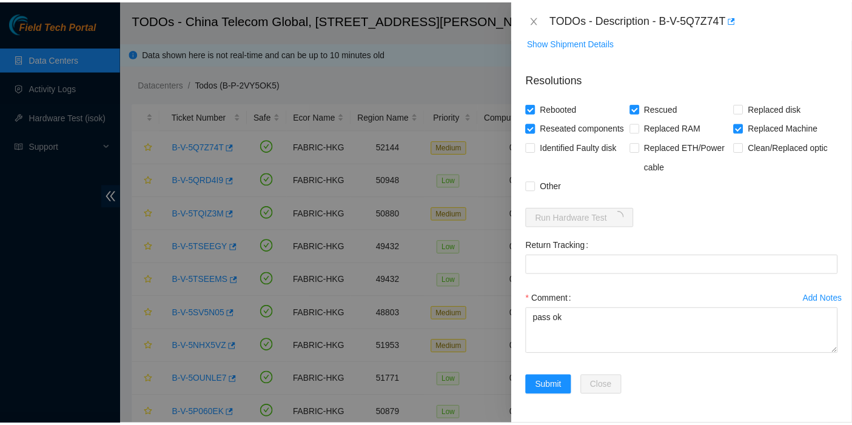
scroll to position [471, 0]
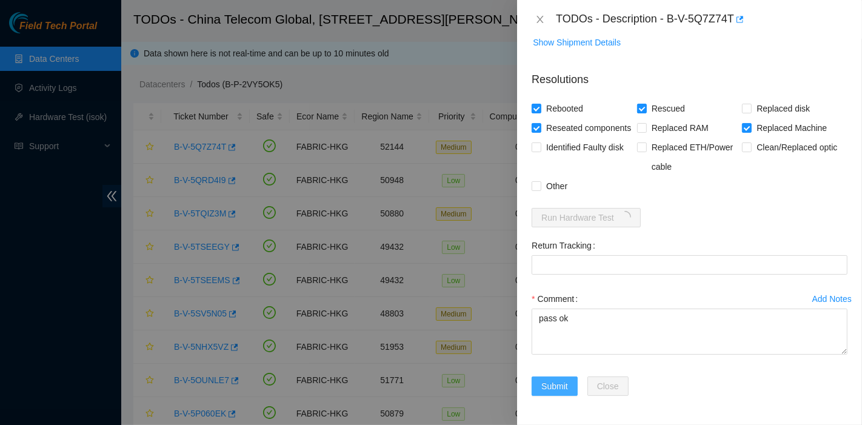
click at [559, 384] on span "Submit" at bounding box center [555, 386] width 27 height 13
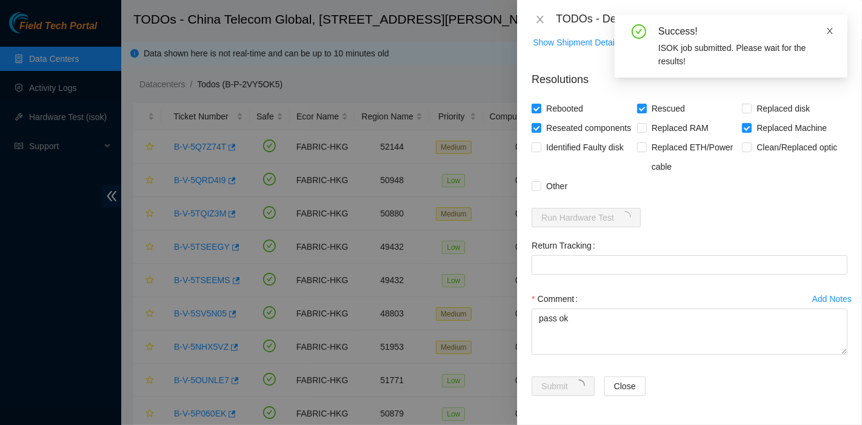
click at [829, 30] on icon "close" at bounding box center [830, 31] width 8 height 8
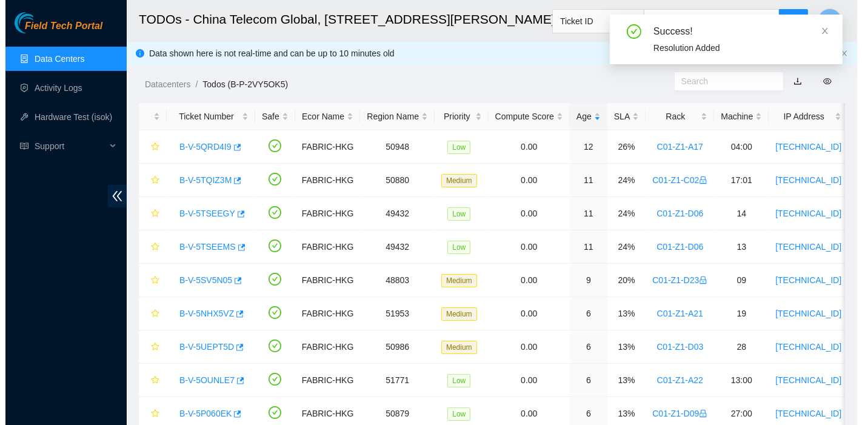
scroll to position [315, 0]
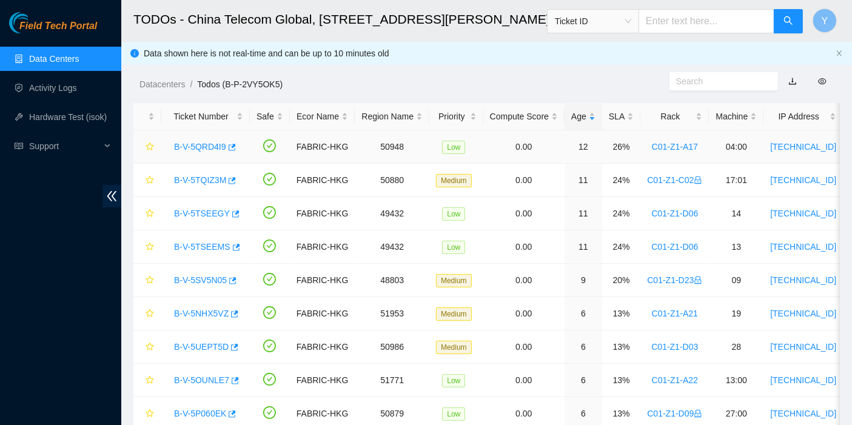
drag, startPoint x: 195, startPoint y: 145, endPoint x: 364, endPoint y: 200, distance: 178.0
click at [195, 145] on link "B-V-5QRD4I9" at bounding box center [200, 147] width 52 height 10
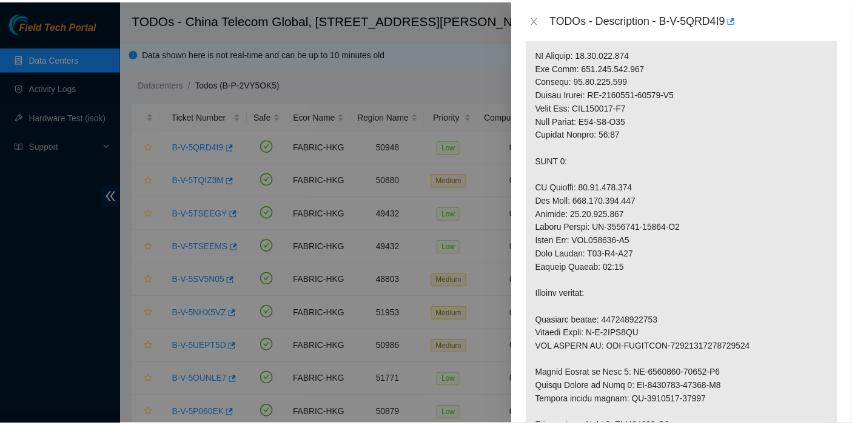
scroll to position [991, 0]
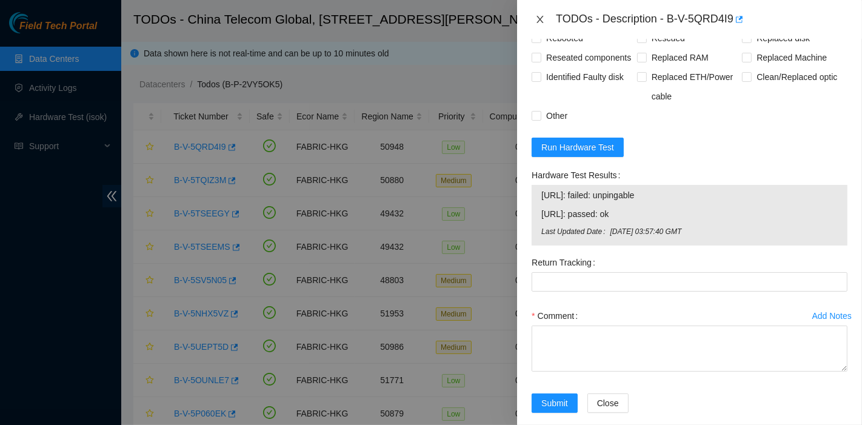
click at [542, 21] on icon "close" at bounding box center [540, 19] width 7 height 7
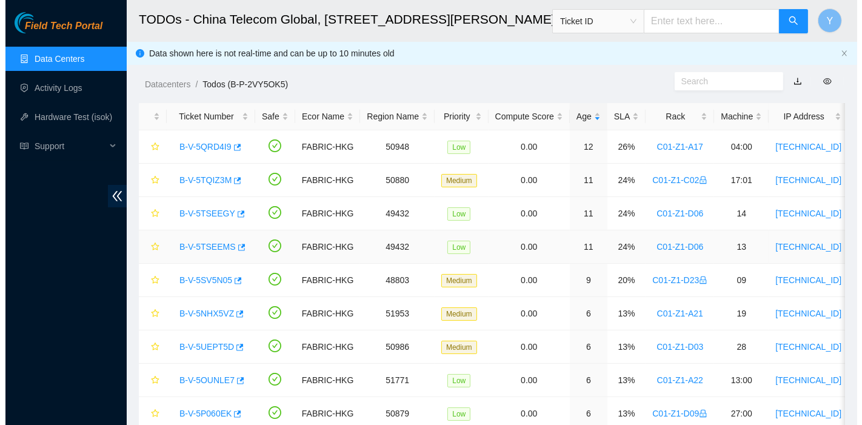
scroll to position [315, 0]
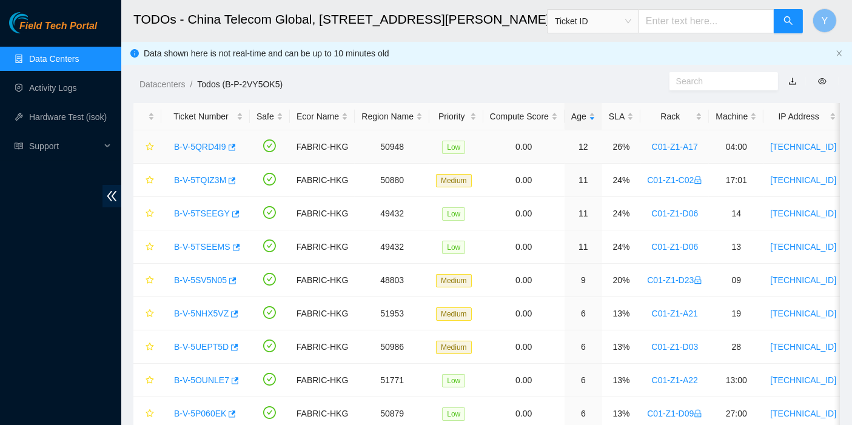
click at [189, 139] on div "B-V-5QRD4I9" at bounding box center [205, 146] width 75 height 19
click at [195, 143] on link "B-V-5QRD4I9" at bounding box center [200, 147] width 52 height 10
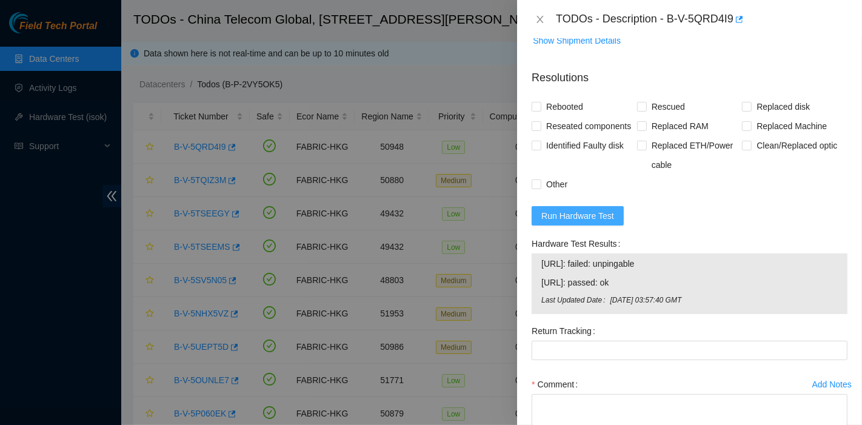
scroll to position [923, 0]
click at [586, 275] on form "Resolutions Rebooted Rescued Replaced disk Reseated components Replaced RAM Rep…" at bounding box center [690, 277] width 316 height 436
click at [589, 222] on span "Run Hardware Test" at bounding box center [578, 215] width 73 height 13
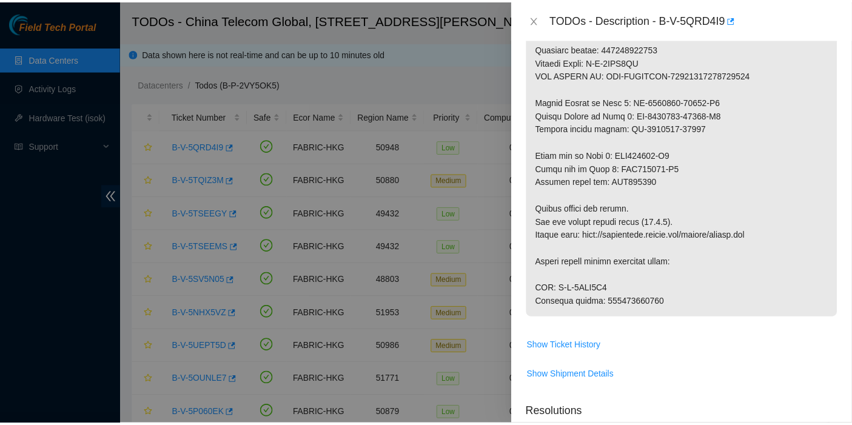
scroll to position [587, 0]
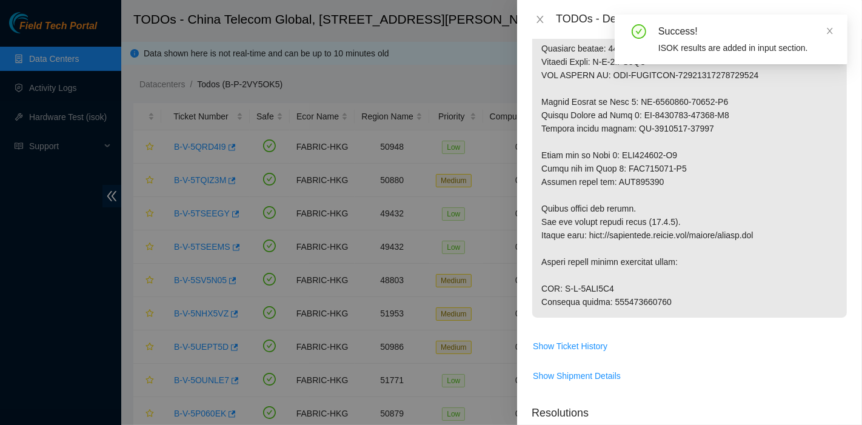
click at [27, 384] on div at bounding box center [431, 212] width 862 height 425
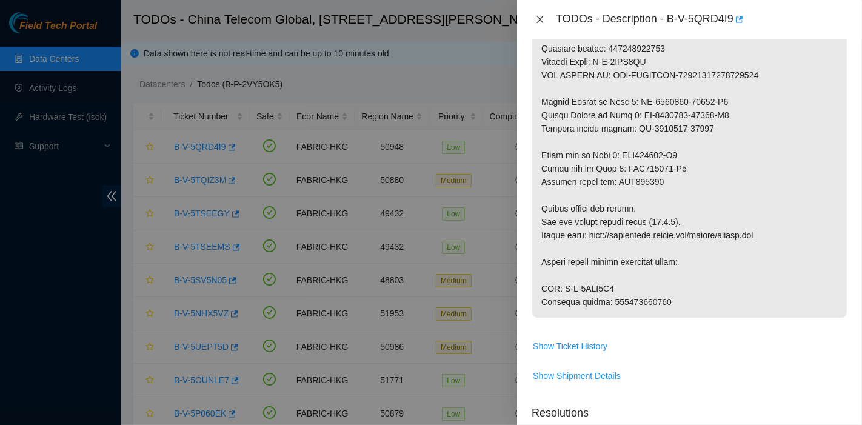
click at [540, 20] on icon "close" at bounding box center [540, 19] width 7 height 7
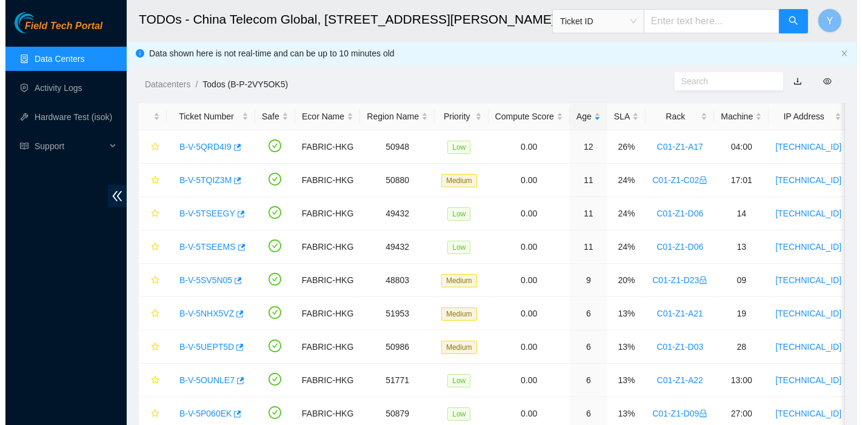
scroll to position [376, 0]
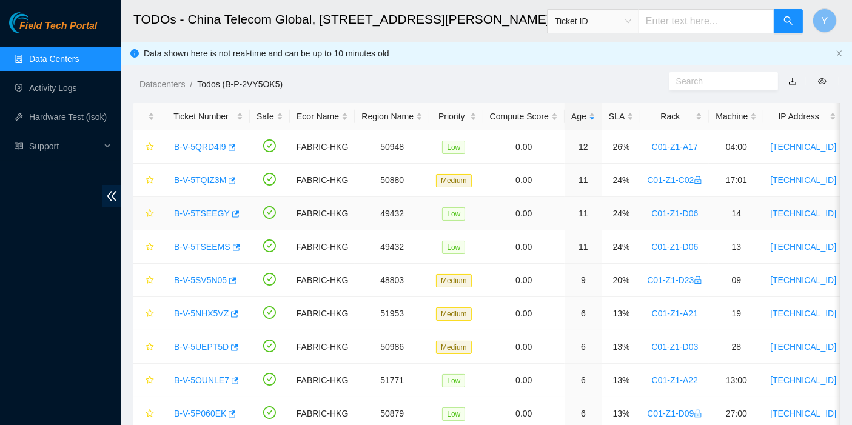
drag, startPoint x: 198, startPoint y: 212, endPoint x: 357, endPoint y: 240, distance: 160.6
click at [198, 212] on link "B-V-5TSEEGY" at bounding box center [202, 214] width 56 height 10
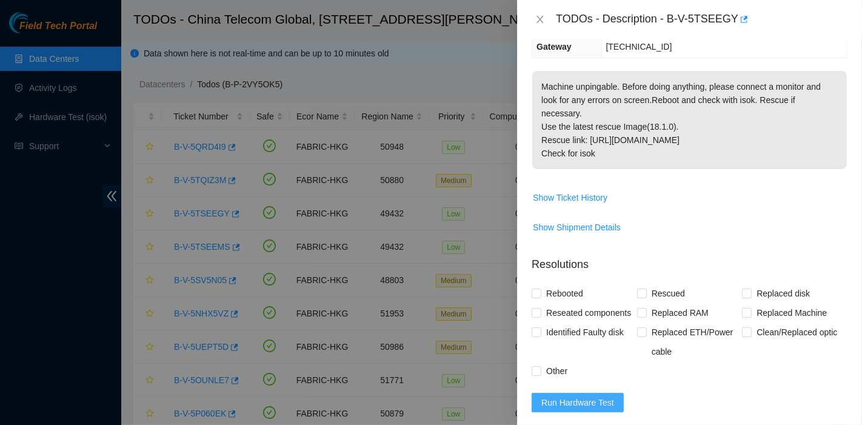
scroll to position [203, 0]
click at [569, 409] on span "Run Hardware Test" at bounding box center [578, 401] width 73 height 13
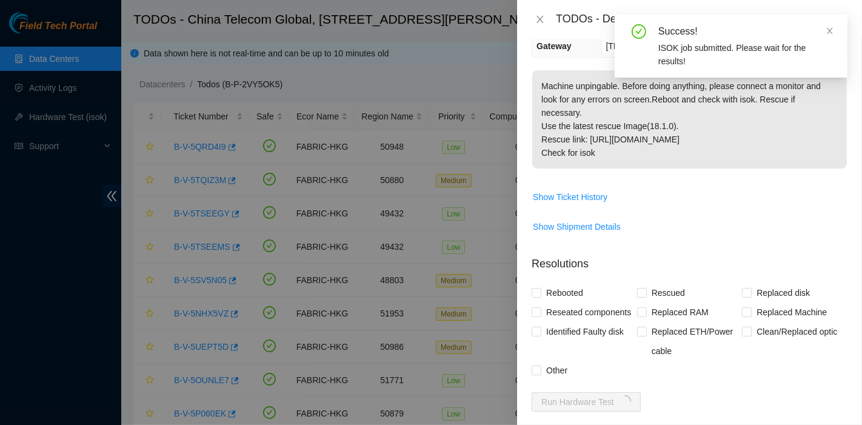
click at [667, 21] on div "Success! ISOK job submitted. Please wait for the results!" at bounding box center [731, 46] width 233 height 63
click at [830, 30] on icon "close" at bounding box center [830, 31] width 8 height 8
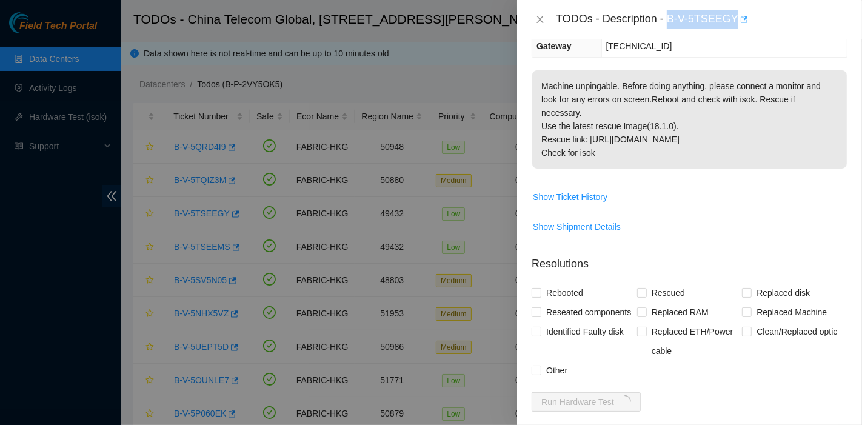
drag, startPoint x: 667, startPoint y: 18, endPoint x: 733, endPoint y: 25, distance: 66.4
click at [733, 25] on div "TODOs - Description - B-V-5TSEEGY" at bounding box center [702, 19] width 292 height 19
copy div "B-V-5TSEEGY"
click at [683, 181] on td "Machine unpingable. Before doing anything, please connect a monitor and look fo…" at bounding box center [690, 128] width 316 height 117
click at [565, 304] on span "Reseated components" at bounding box center [589, 312] width 95 height 19
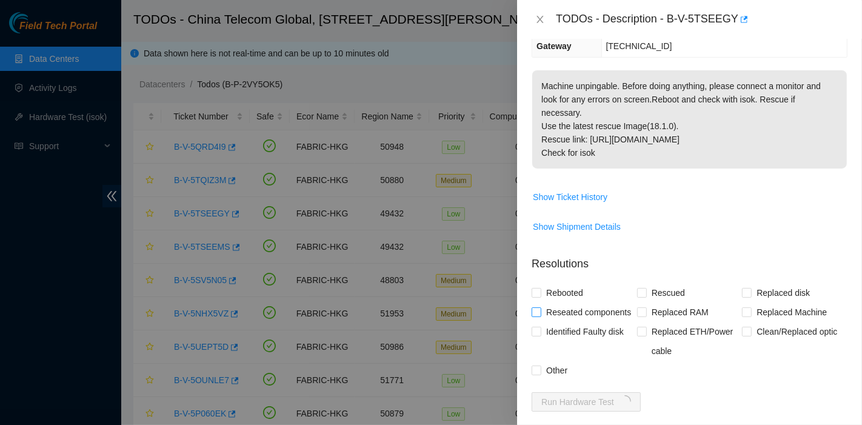
click at [540, 307] on input "Reseated components" at bounding box center [536, 311] width 8 height 8
checkbox input "true"
click at [564, 298] on span "Rebooted" at bounding box center [565, 292] width 47 height 19
click at [540, 297] on input "Rebooted" at bounding box center [536, 292] width 8 height 8
checkbox input "true"
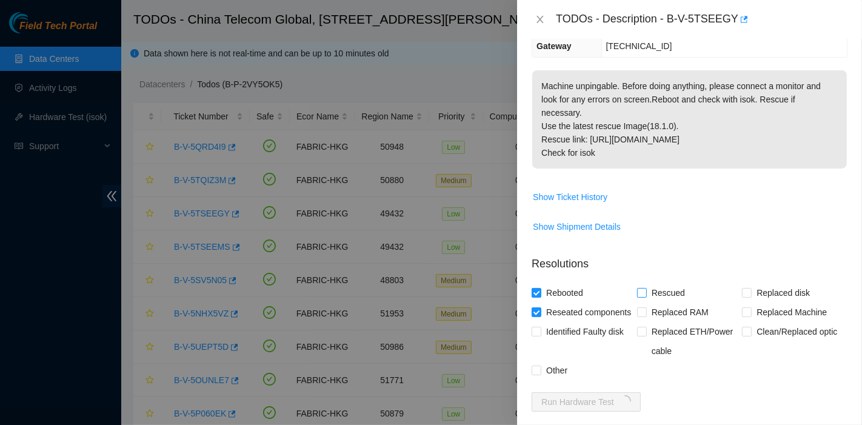
click at [647, 294] on span "Rescued" at bounding box center [668, 292] width 43 height 19
click at [644, 294] on input "Rescued" at bounding box center [641, 292] width 8 height 8
checkbox input "true"
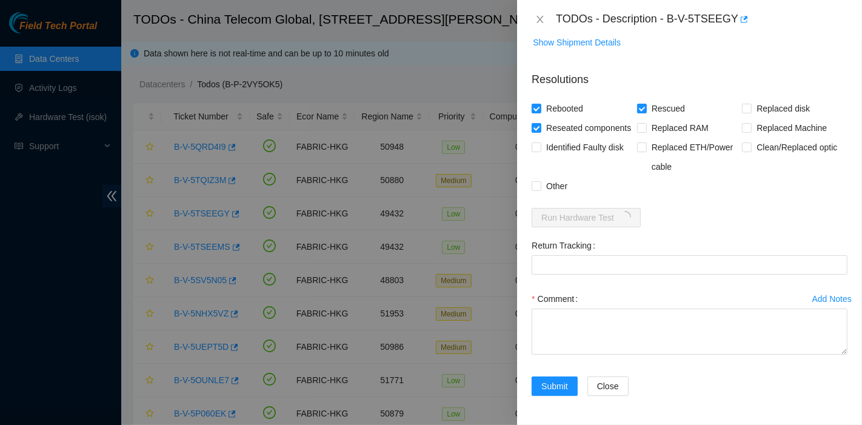
click at [596, 362] on div "Comment" at bounding box center [690, 325] width 316 height 73
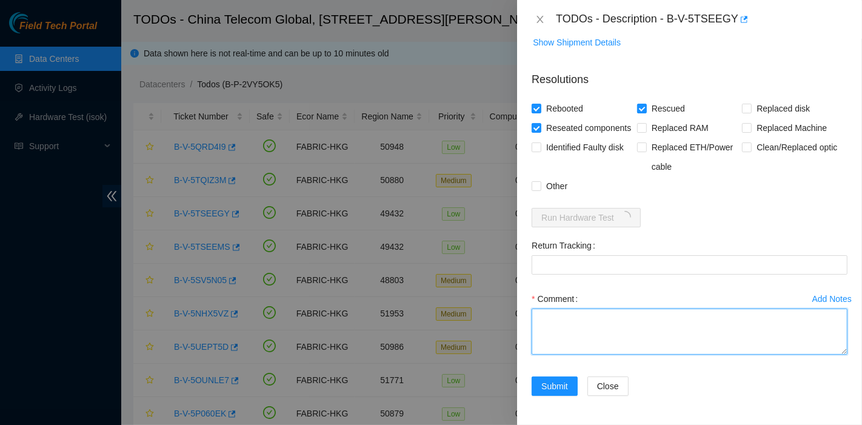
click at [585, 312] on textarea "Comment" at bounding box center [690, 332] width 316 height 46
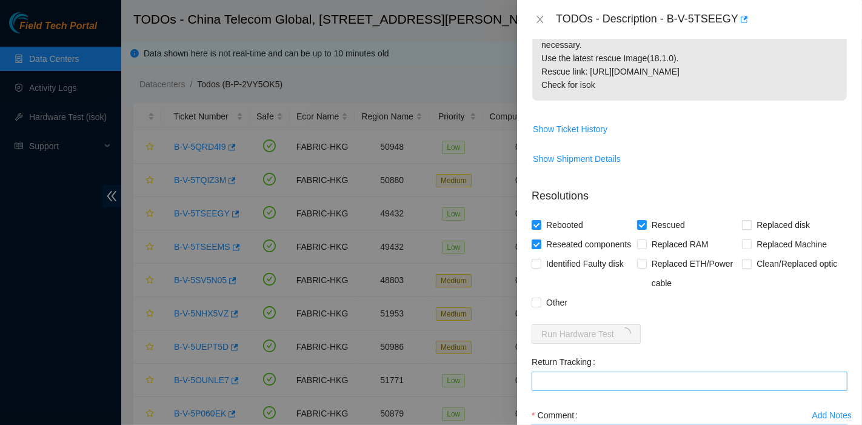
scroll to position [403, 0]
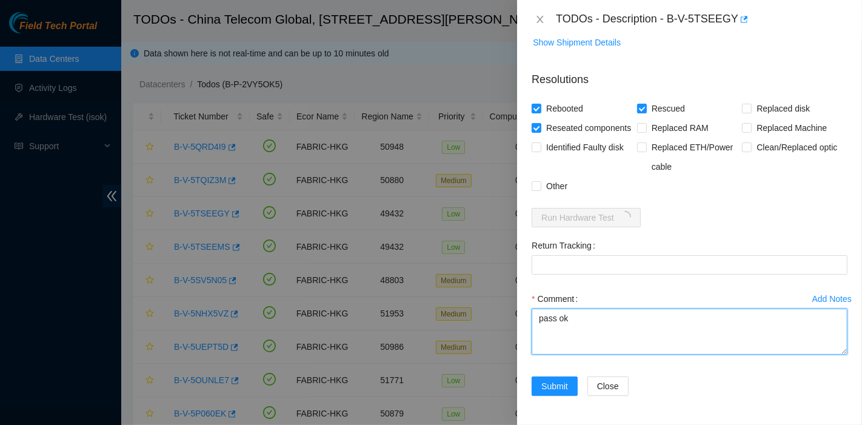
type textarea "pass ok"
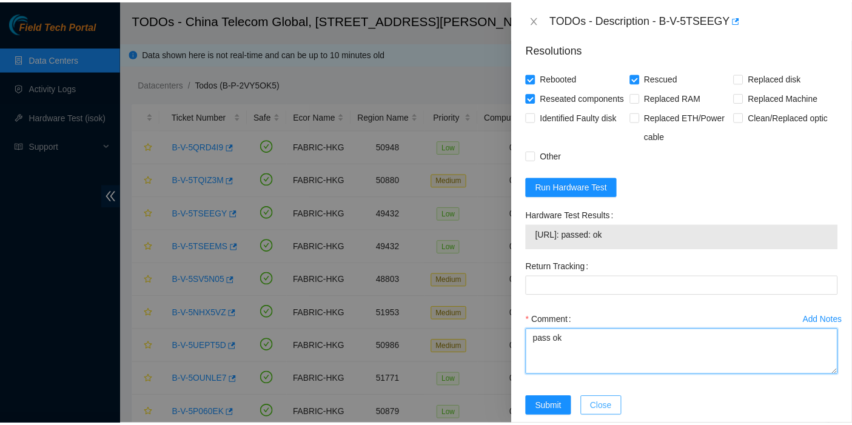
scroll to position [455, 0]
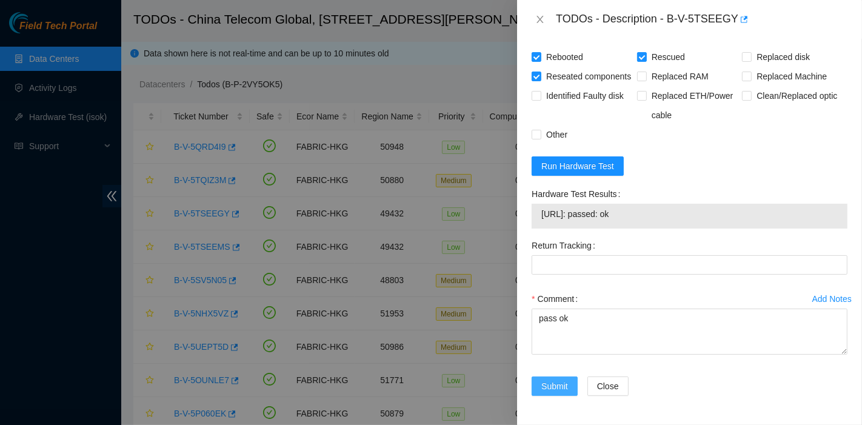
click at [570, 388] on button "Submit" at bounding box center [555, 386] width 46 height 19
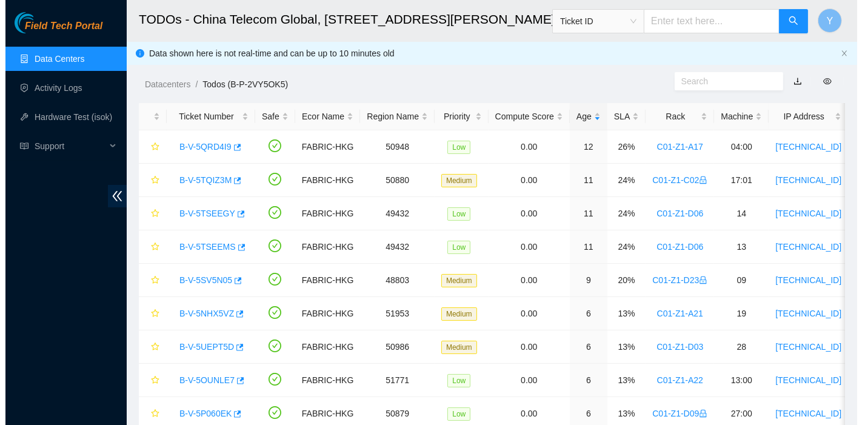
scroll to position [328, 0]
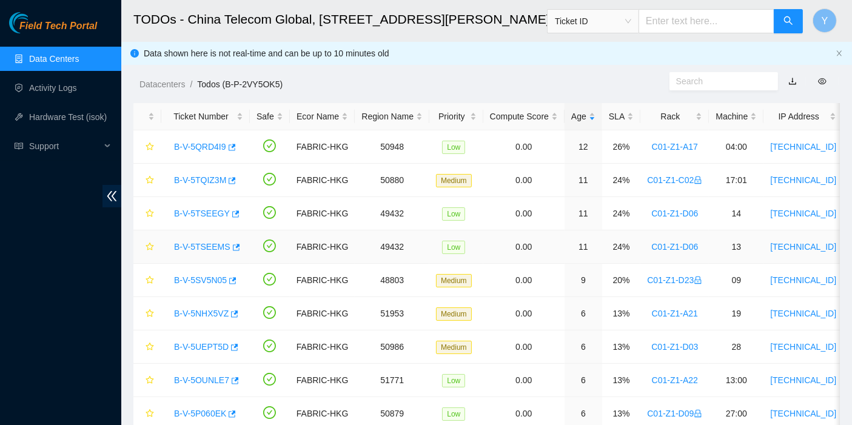
click at [199, 248] on link "B-V-5TSEEMS" at bounding box center [202, 247] width 56 height 10
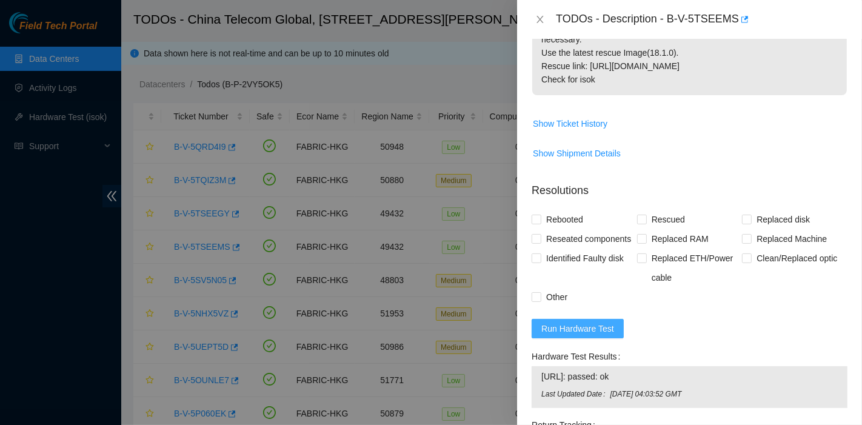
click at [597, 338] on button "Run Hardware Test" at bounding box center [578, 328] width 92 height 19
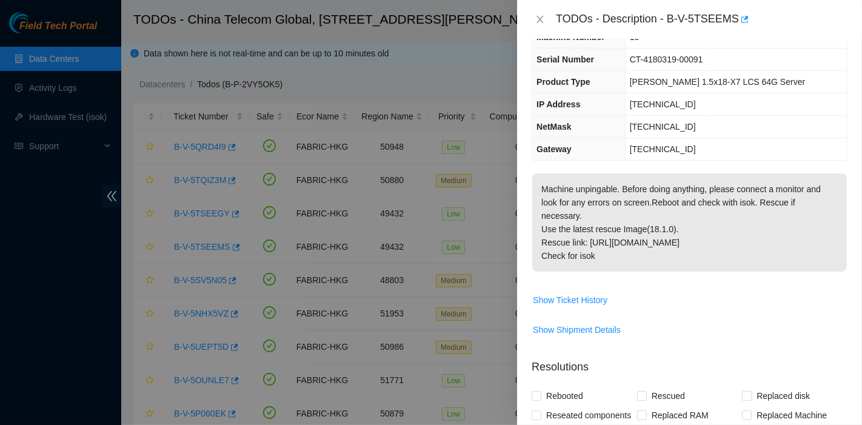
scroll to position [0, 0]
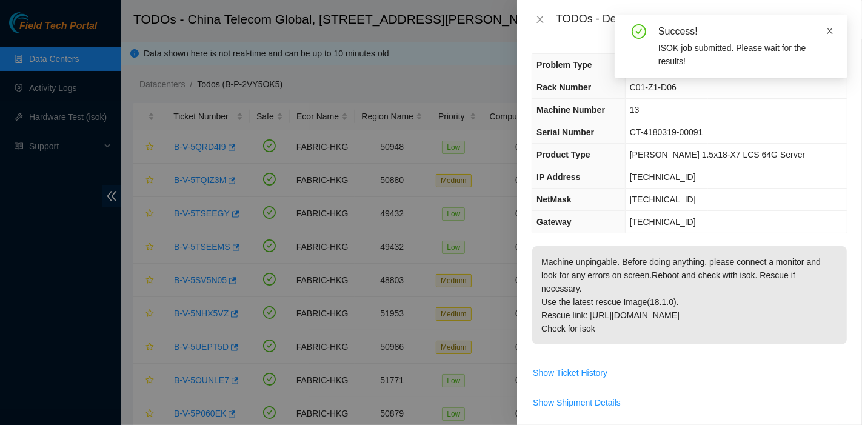
click at [833, 31] on icon "close" at bounding box center [830, 31] width 8 height 8
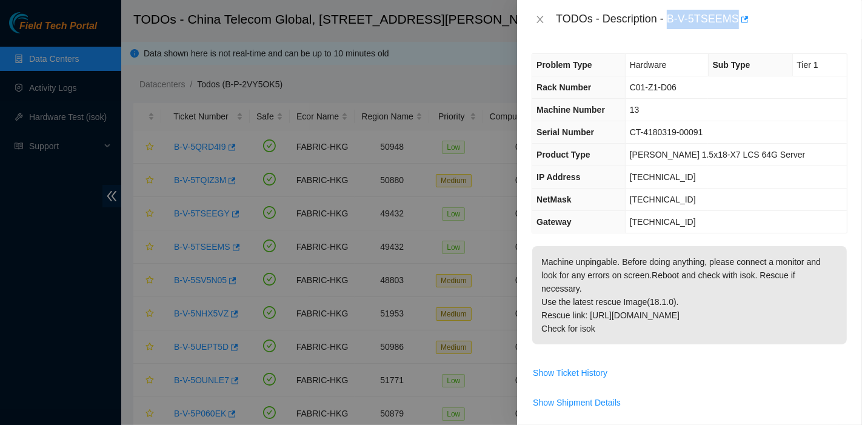
drag, startPoint x: 671, startPoint y: 16, endPoint x: 734, endPoint y: 32, distance: 65.6
click at [734, 32] on div "TODOs - Description - B-V-5TSEEMS" at bounding box center [689, 19] width 345 height 39
click at [616, 306] on p "Machine unpingable. Before doing anything, please connect a monitor and look fo…" at bounding box center [689, 295] width 315 height 98
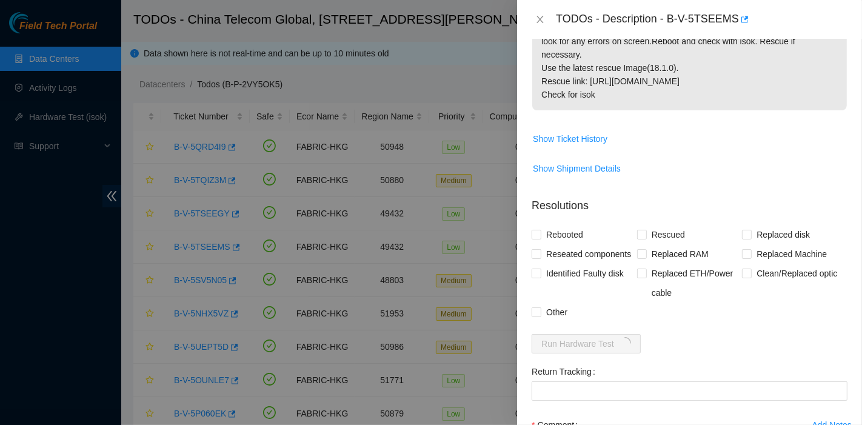
scroll to position [235, 0]
click at [554, 259] on span "Reseated components" at bounding box center [589, 253] width 95 height 19
click at [540, 257] on input "Reseated components" at bounding box center [536, 253] width 8 height 8
checkbox input "true"
click at [549, 227] on span "Rebooted" at bounding box center [565, 233] width 47 height 19
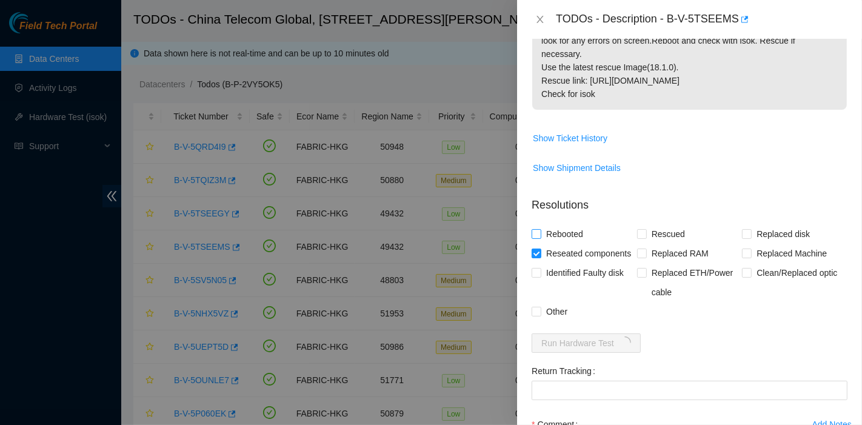
click at [540, 229] on input "Rebooted" at bounding box center [536, 233] width 8 height 8
checkbox input "true"
click at [653, 229] on span "Rescued" at bounding box center [668, 233] width 43 height 19
click at [646, 229] on input "Rescued" at bounding box center [641, 233] width 8 height 8
checkbox input "true"
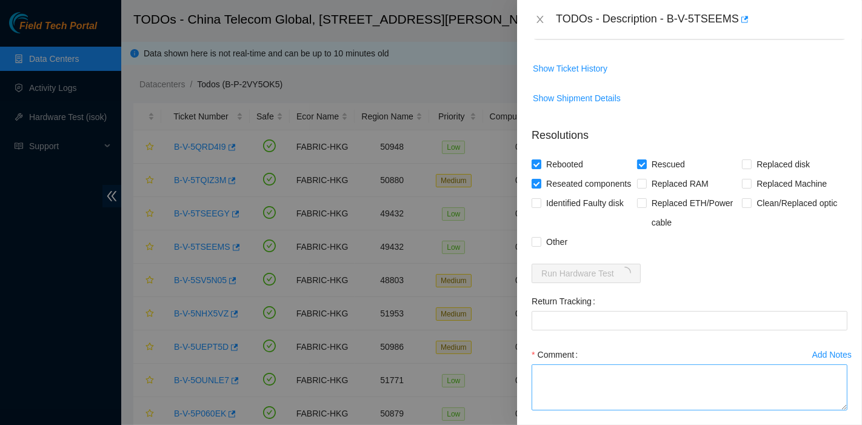
scroll to position [377, 0]
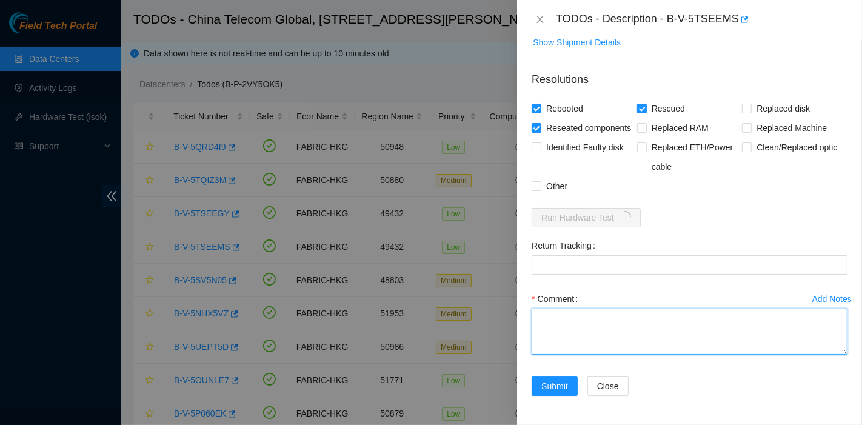
click at [603, 337] on textarea "Comment" at bounding box center [690, 332] width 316 height 46
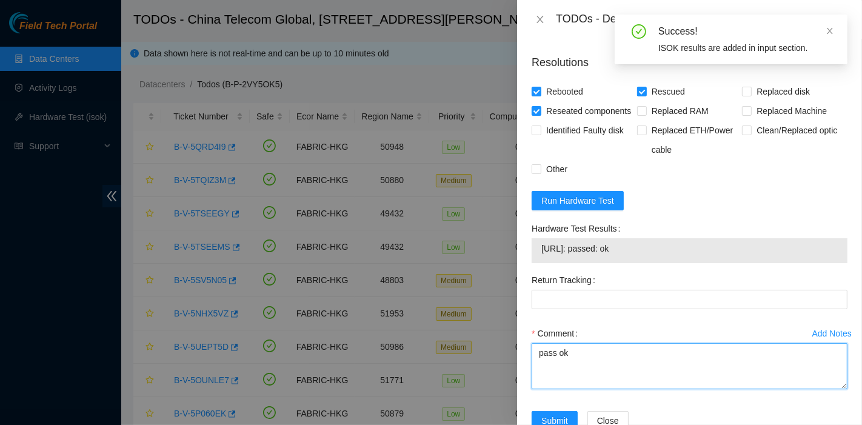
type textarea "pass ok"
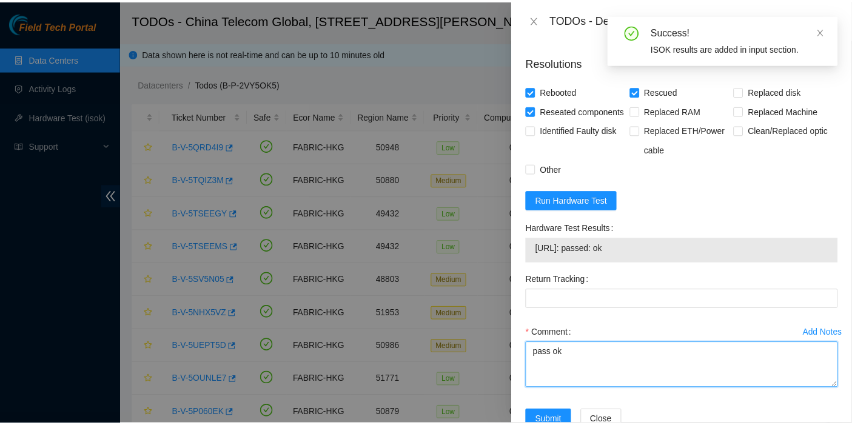
scroll to position [429, 0]
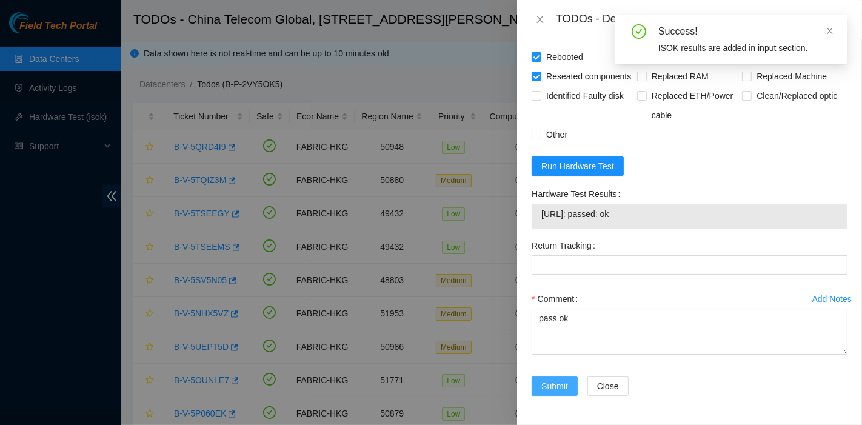
click at [553, 391] on span "Submit" at bounding box center [555, 386] width 27 height 13
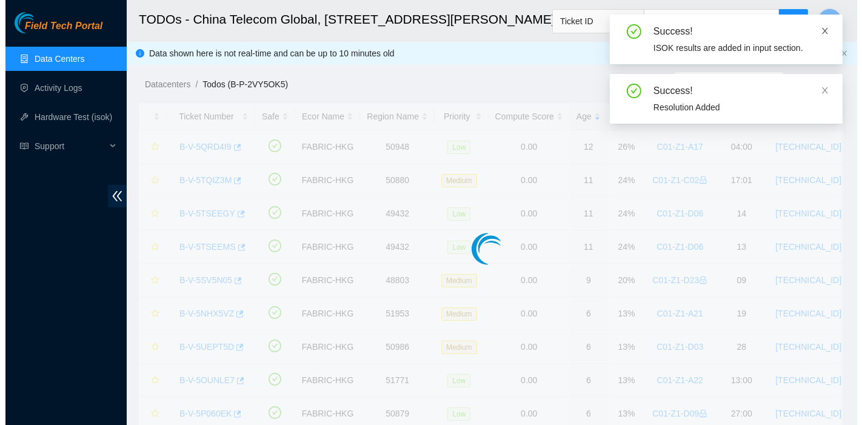
scroll to position [329, 0]
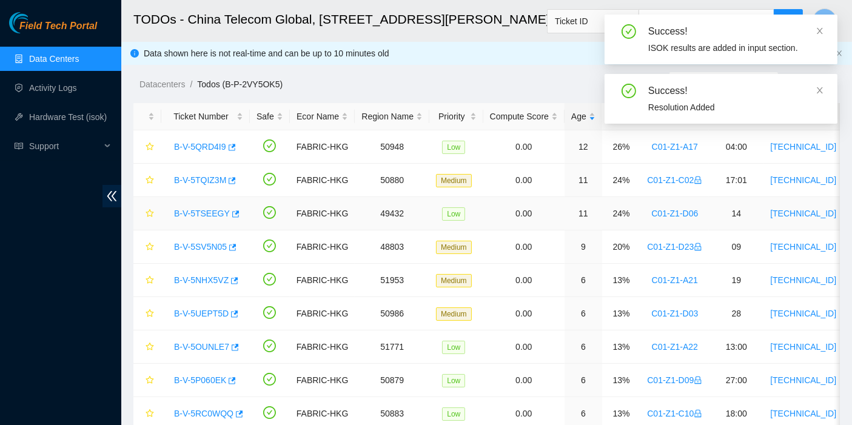
click at [204, 219] on div "B-V-5TSEEGY" at bounding box center [205, 213] width 75 height 19
click at [207, 213] on link "B-V-5TSEEGY" at bounding box center [202, 214] width 56 height 10
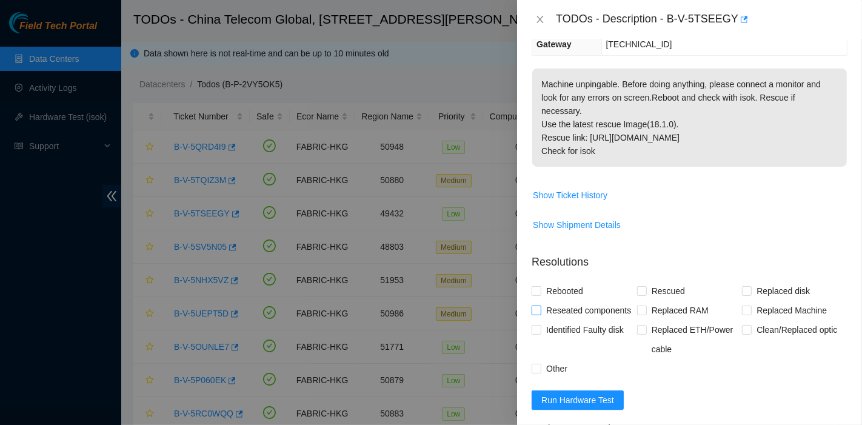
scroll to position [203, 0]
click at [560, 301] on span "Reseated components" at bounding box center [589, 310] width 95 height 19
click at [540, 306] on input "Reseated components" at bounding box center [536, 310] width 8 height 8
checkbox input "true"
click at [562, 295] on span "Rebooted" at bounding box center [565, 292] width 47 height 19
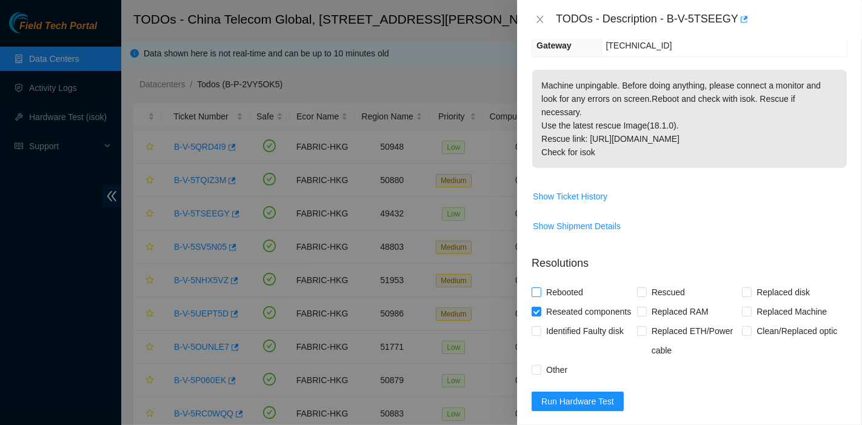
click at [540, 295] on input "Rebooted" at bounding box center [536, 291] width 8 height 8
checkbox input "true"
click at [648, 289] on span "Rescued" at bounding box center [668, 292] width 43 height 19
click at [646, 289] on input "Rescued" at bounding box center [641, 291] width 8 height 8
checkbox input "true"
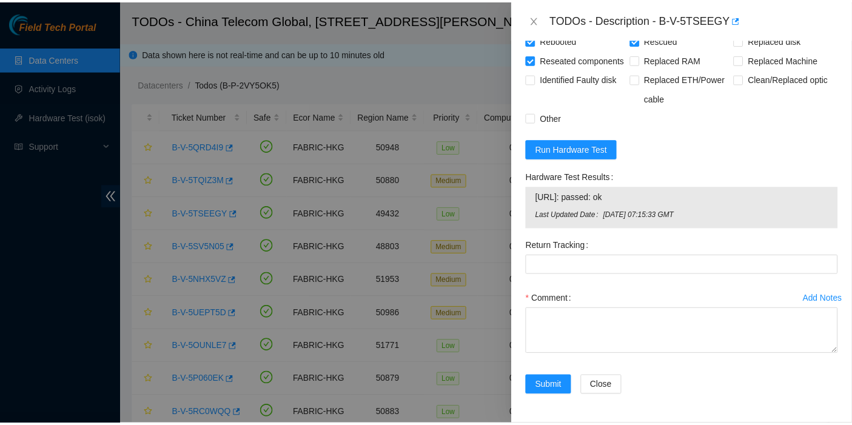
scroll to position [472, 0]
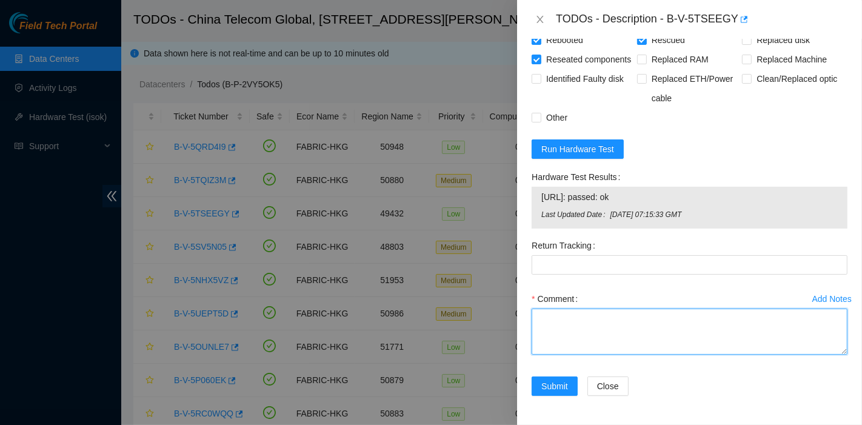
click at [604, 331] on textarea "Comment" at bounding box center [690, 332] width 316 height 46
type textarea "pass ok"
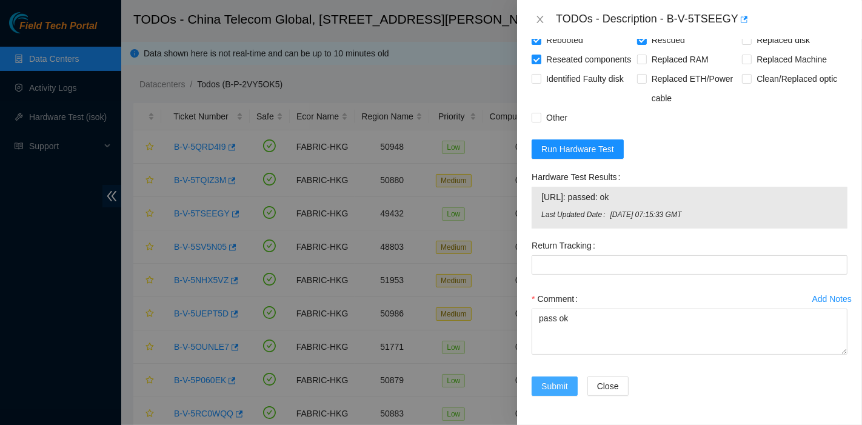
click at [559, 385] on span "Submit" at bounding box center [555, 386] width 27 height 13
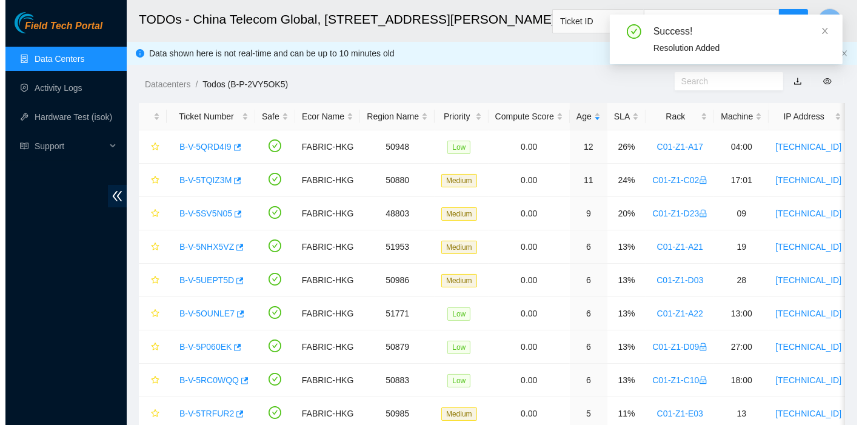
scroll to position [329, 0]
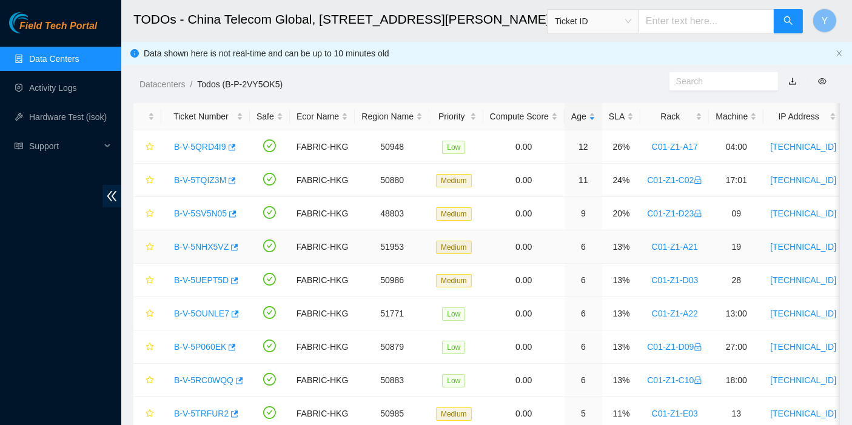
drag, startPoint x: 207, startPoint y: 249, endPoint x: 215, endPoint y: 257, distance: 10.7
click at [207, 249] on link "B-V-5NHX5VZ" at bounding box center [201, 247] width 55 height 10
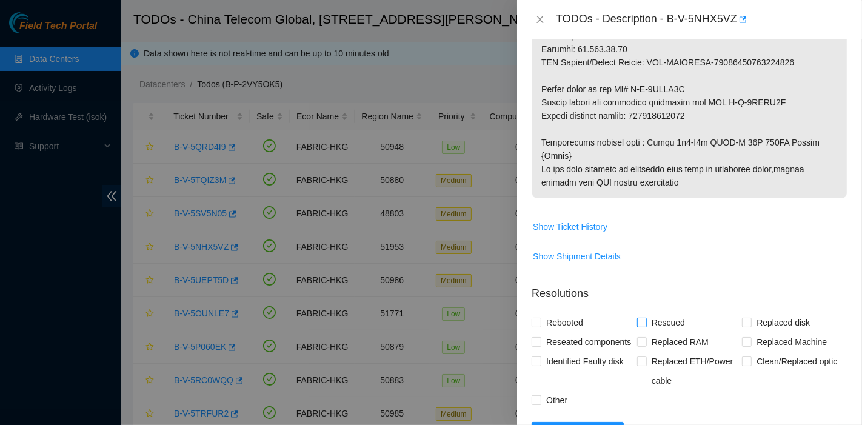
scroll to position [1010, 0]
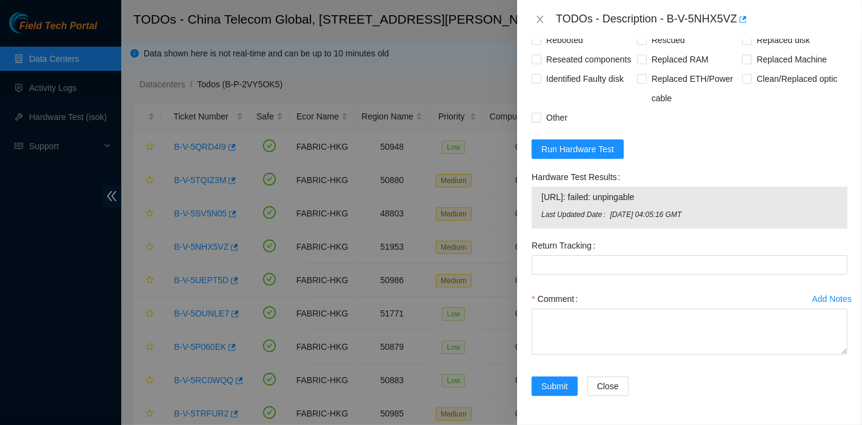
click at [566, 164] on form "Resolutions Rebooted Rescued Replaced disk Reseated components Replaced RAM Rep…" at bounding box center [690, 201] width 316 height 417
click at [572, 158] on button "Run Hardware Test" at bounding box center [578, 148] width 92 height 19
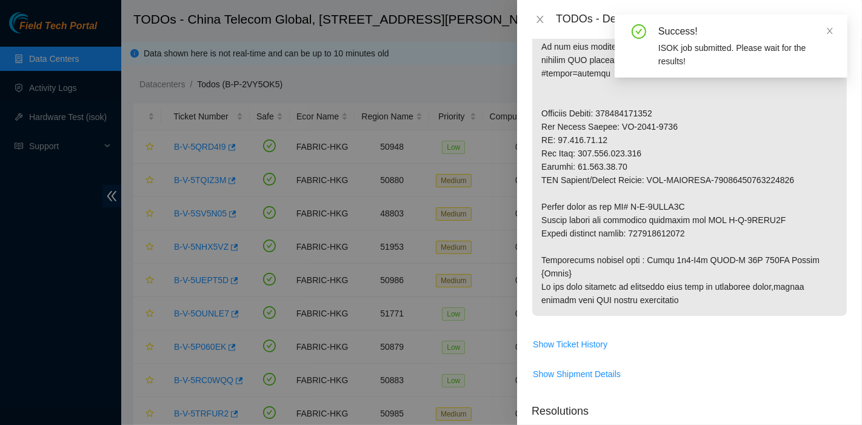
scroll to position [605, 0]
click at [833, 32] on icon "close" at bounding box center [830, 31] width 8 height 8
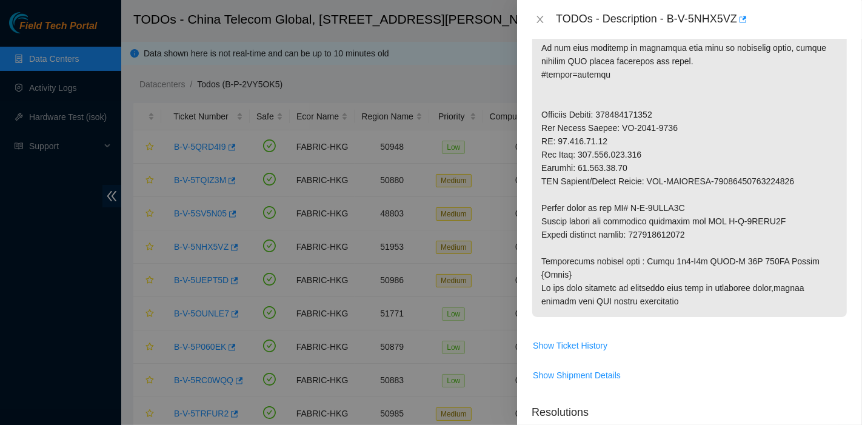
click at [78, 405] on div at bounding box center [431, 212] width 862 height 425
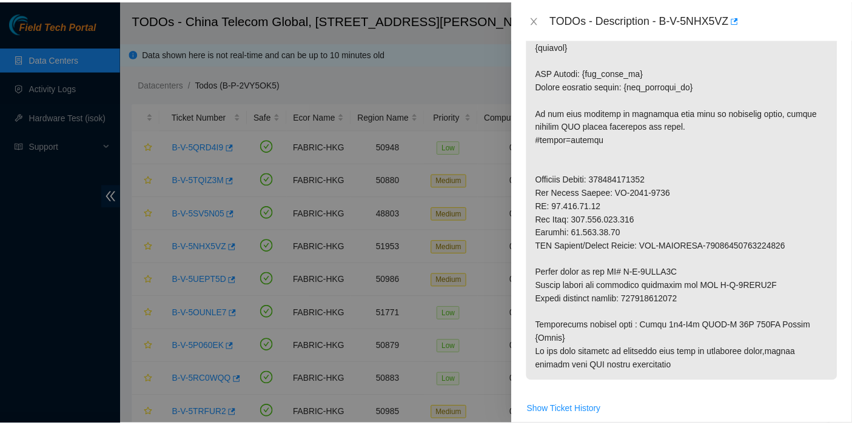
scroll to position [539, 0]
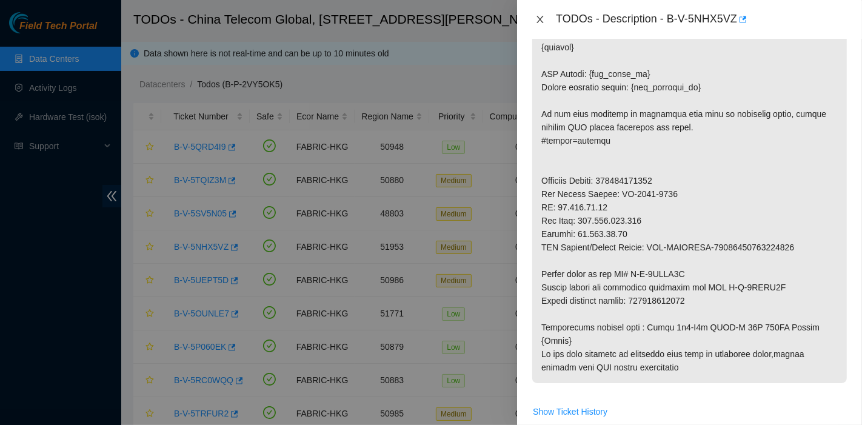
click at [542, 22] on icon "close" at bounding box center [540, 20] width 10 height 10
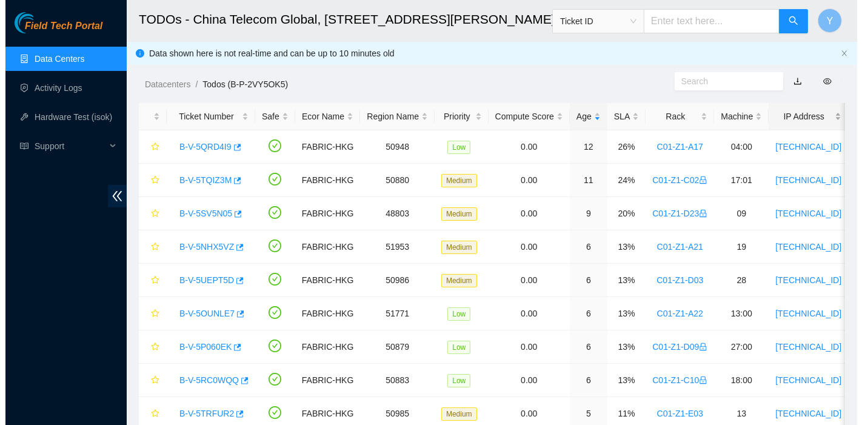
scroll to position [376, 0]
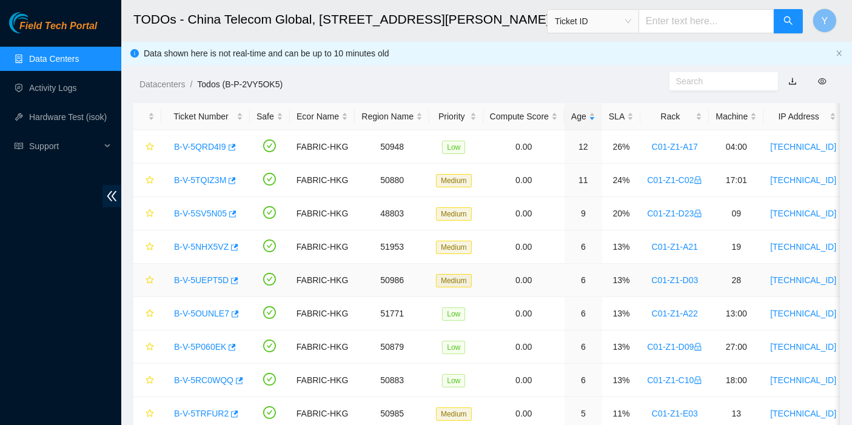
click at [206, 286] on div "B-V-5UEPT5D" at bounding box center [205, 279] width 75 height 19
click at [209, 281] on link "B-V-5UEPT5D" at bounding box center [201, 280] width 55 height 10
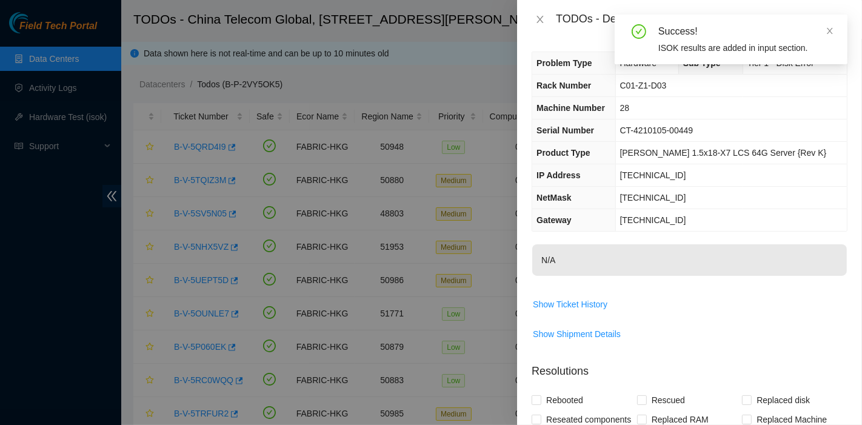
scroll to position [0, 0]
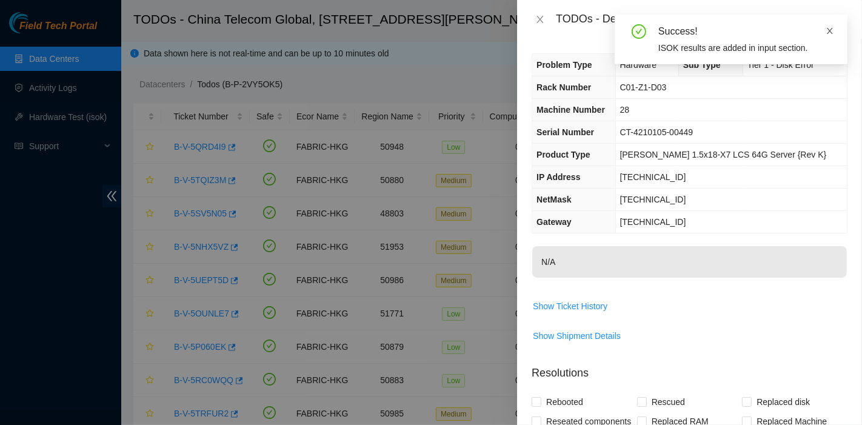
click at [831, 35] on span at bounding box center [830, 31] width 8 height 10
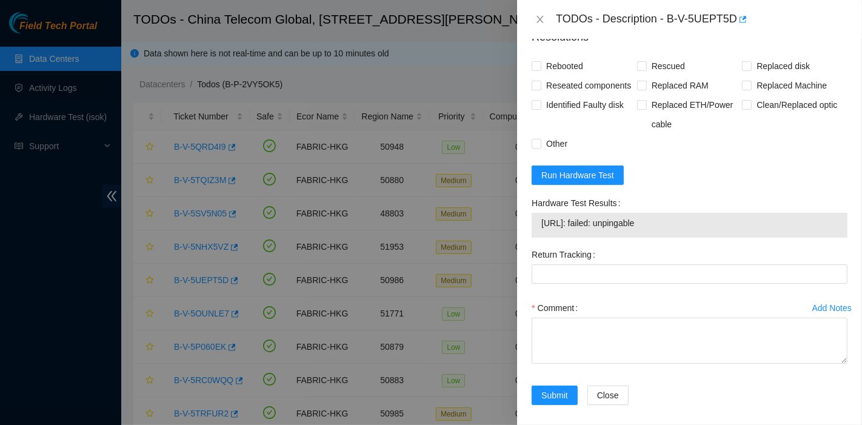
scroll to position [336, 0]
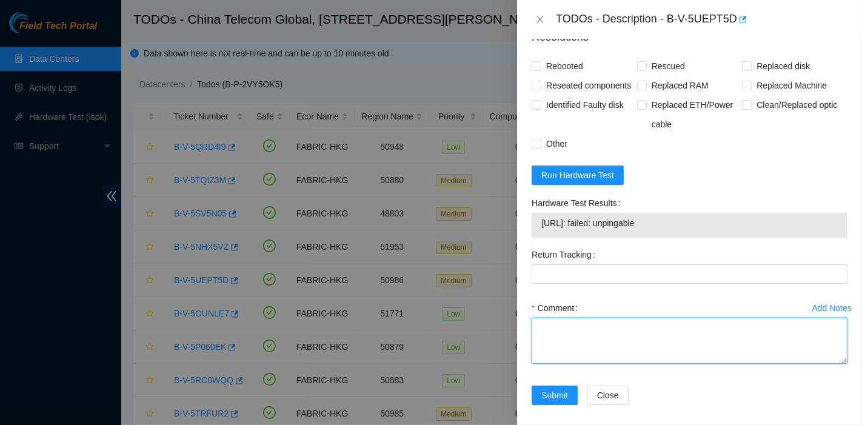
click at [626, 335] on textarea "Comment" at bounding box center [690, 341] width 316 height 46
type textarea "N?/a"
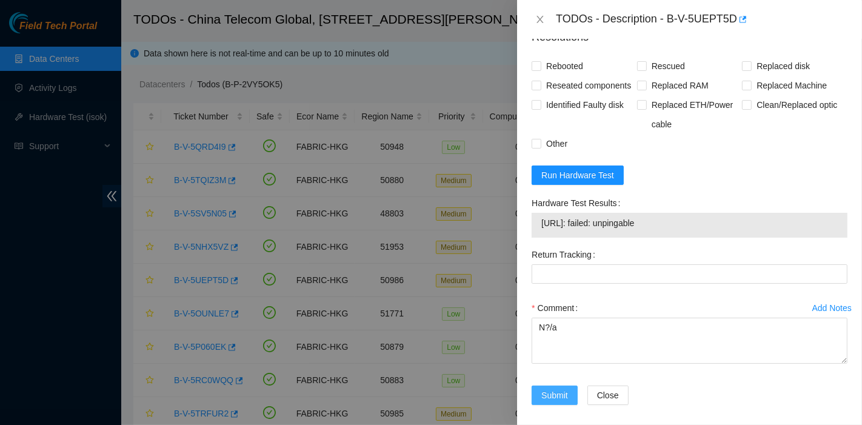
click at [561, 402] on span "Submit" at bounding box center [555, 395] width 27 height 13
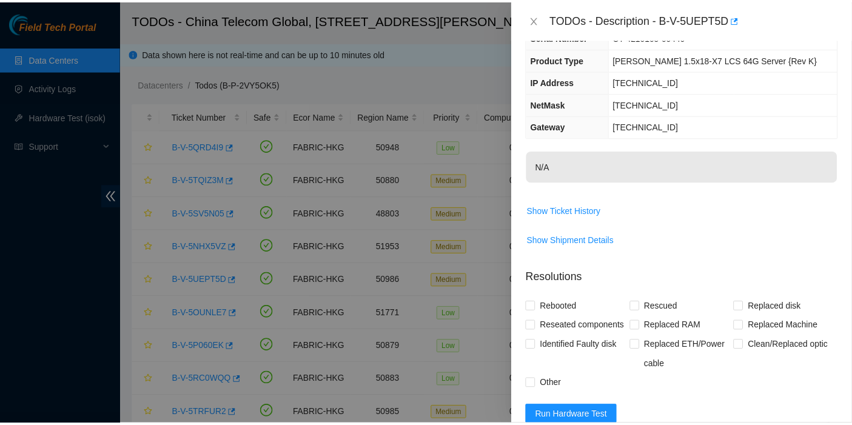
scroll to position [0, 0]
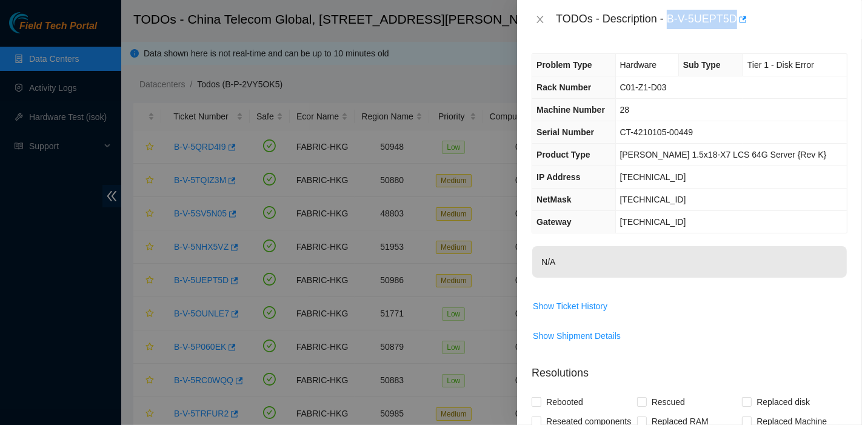
drag, startPoint x: 670, startPoint y: 23, endPoint x: 734, endPoint y: 28, distance: 65.1
click at [734, 28] on div "TODOs - Description - B-V-5UEPT5D" at bounding box center [702, 19] width 292 height 19
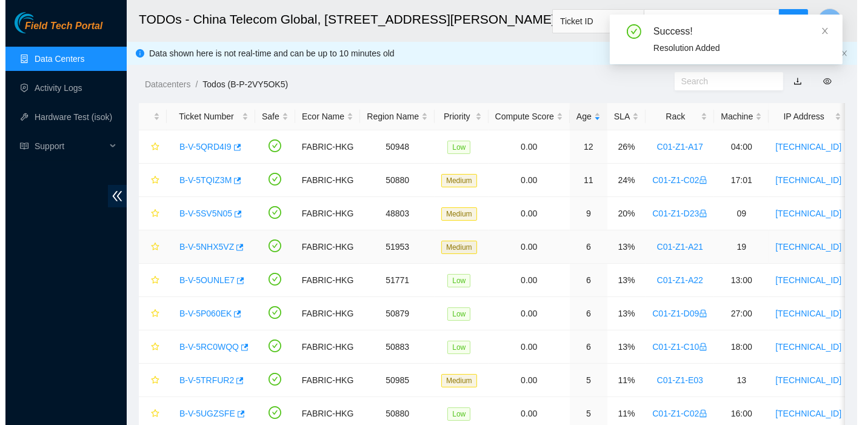
scroll to position [147, 0]
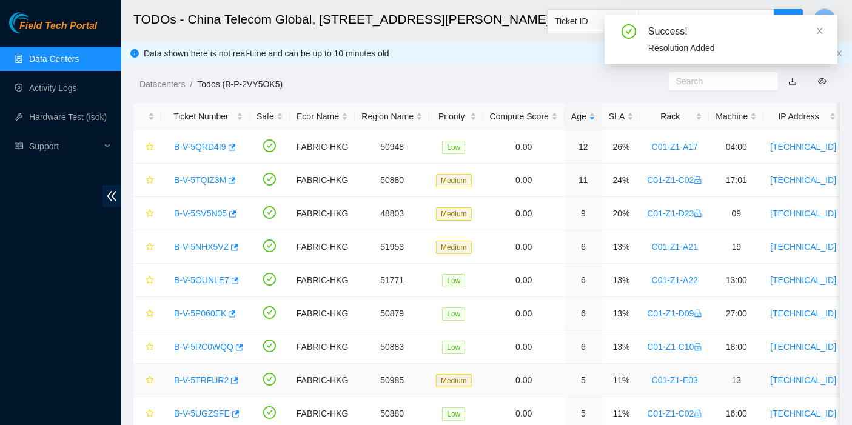
click at [187, 377] on link "B-V-5TRFUR2" at bounding box center [201, 380] width 55 height 10
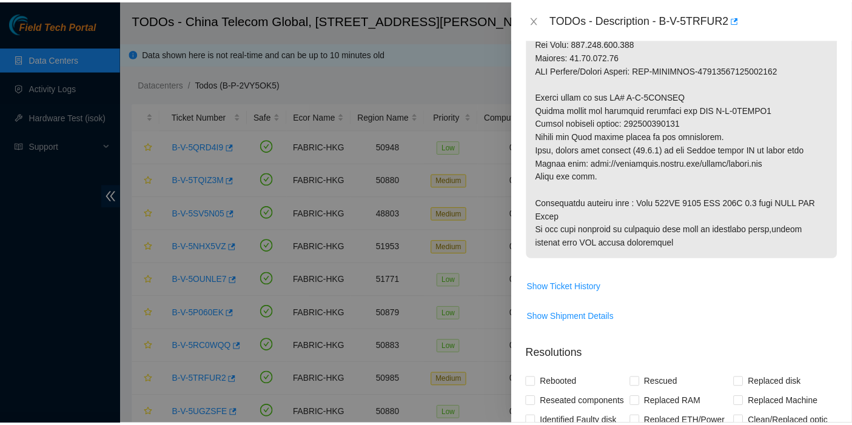
scroll to position [646, 0]
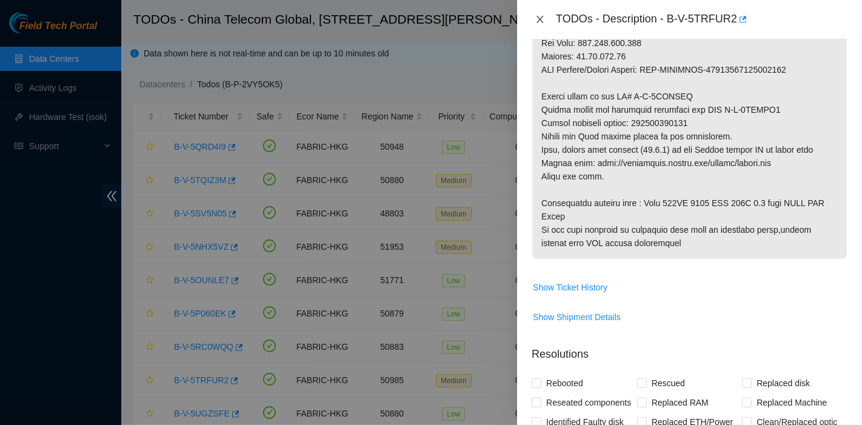
click at [542, 24] on icon "close" at bounding box center [540, 20] width 10 height 10
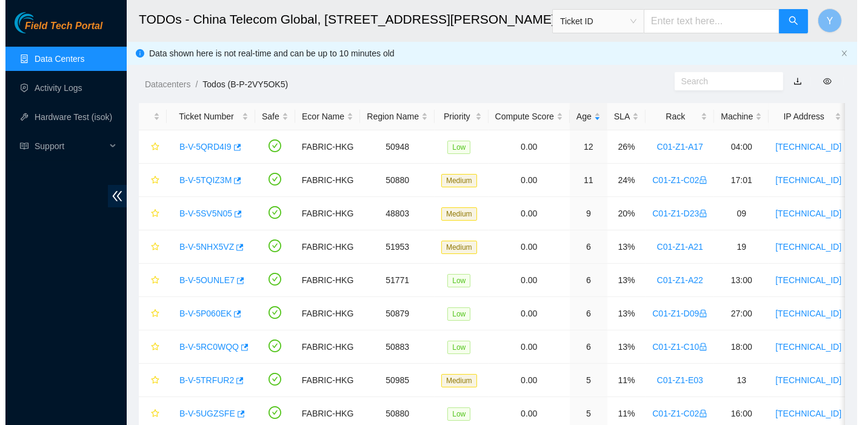
scroll to position [376, 0]
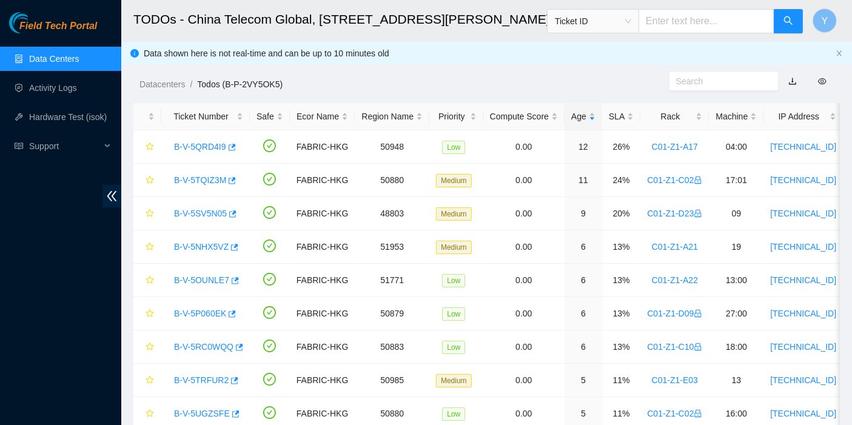
click at [61, 232] on div "Field Tech Portal Data Centers Activity Logs Hardware Test (isok) Support" at bounding box center [60, 218] width 121 height 413
click at [204, 247] on link "B-V-5NHX5VZ" at bounding box center [201, 247] width 55 height 10
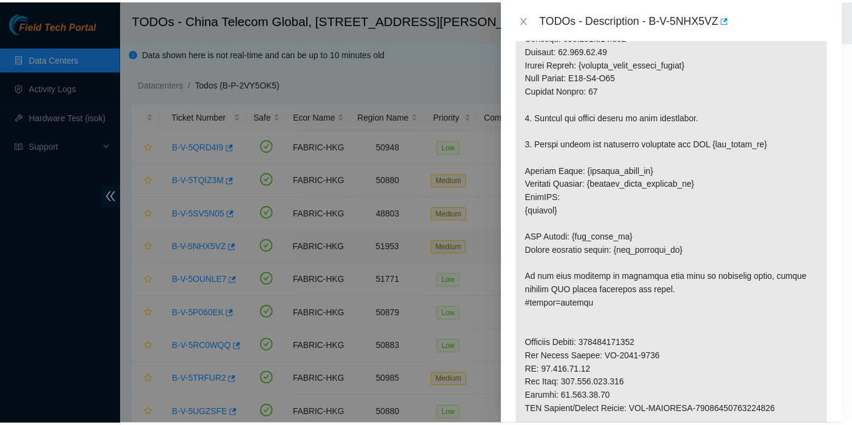
scroll to position [651, 0]
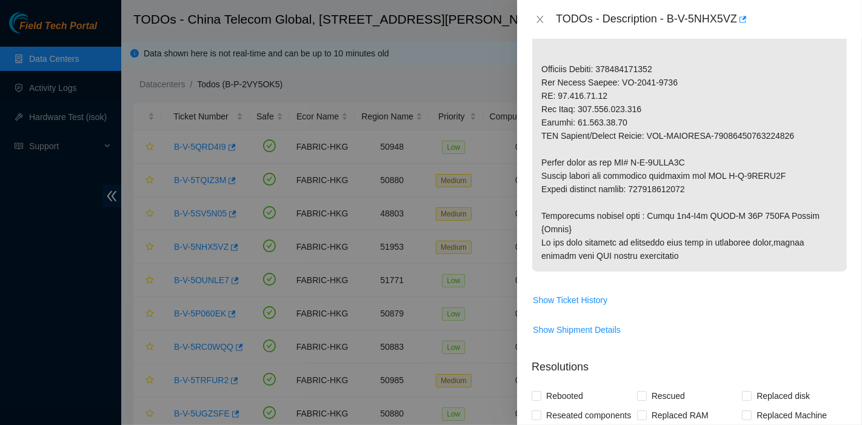
click at [541, 25] on div "TODOs - Description - B-V-5NHX5VZ" at bounding box center [690, 19] width 316 height 19
click at [541, 24] on button "Close" at bounding box center [540, 20] width 17 height 12
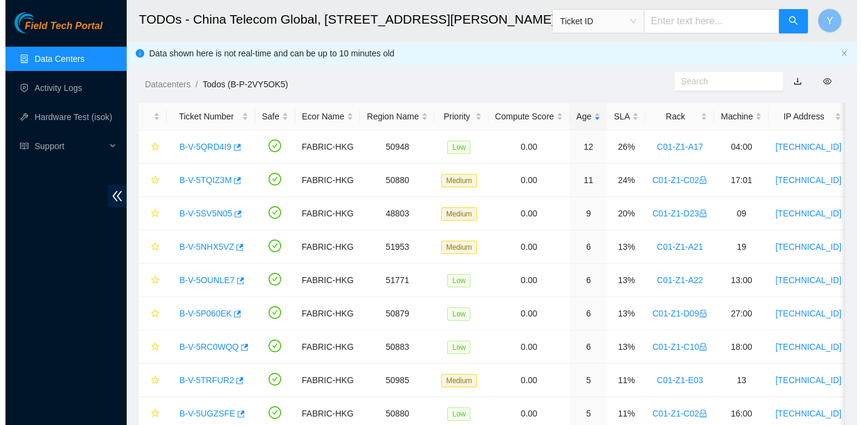
scroll to position [376, 0]
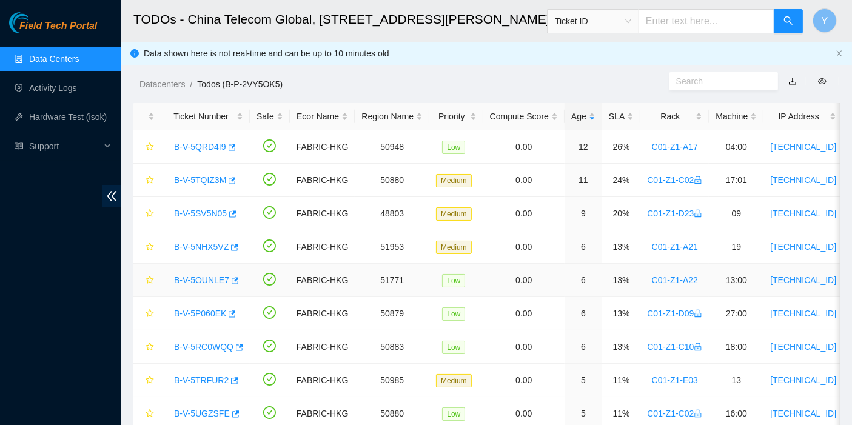
click at [206, 280] on link "B-V-5OUNLE7" at bounding box center [201, 280] width 55 height 10
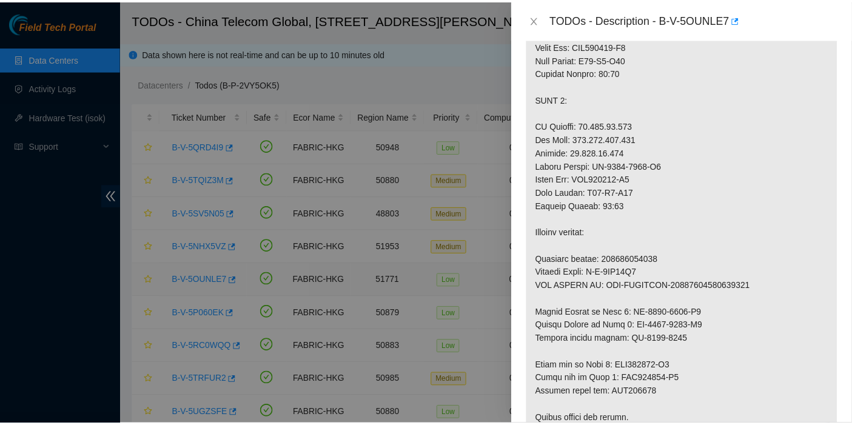
scroll to position [646, 0]
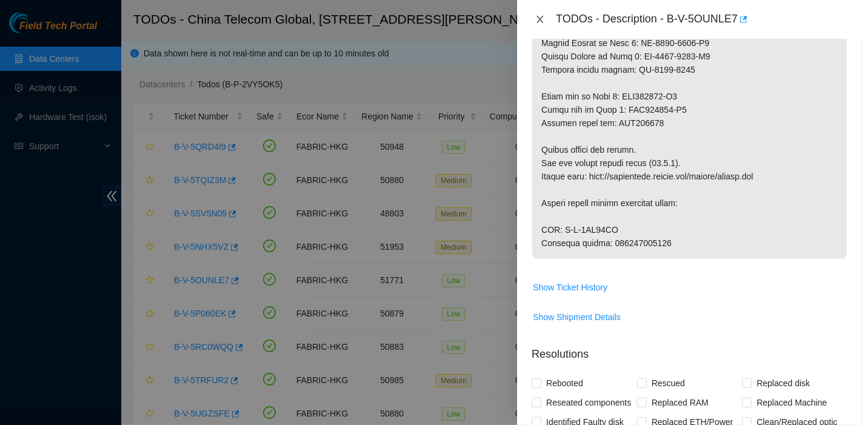
click at [537, 19] on icon "close" at bounding box center [540, 20] width 10 height 10
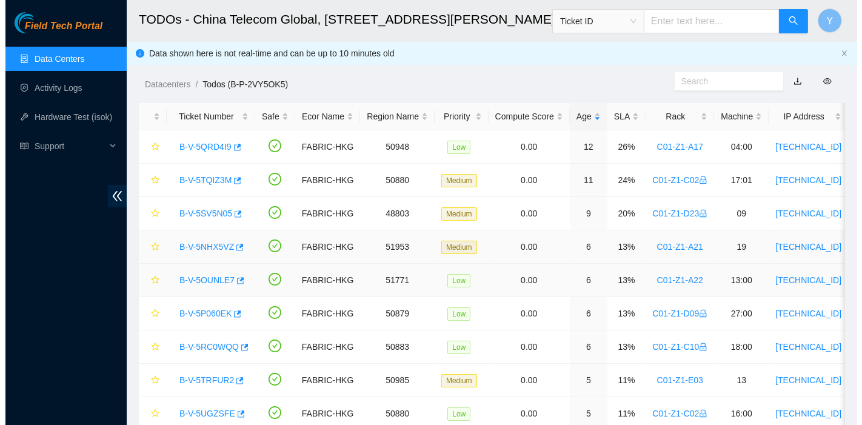
scroll to position [376, 0]
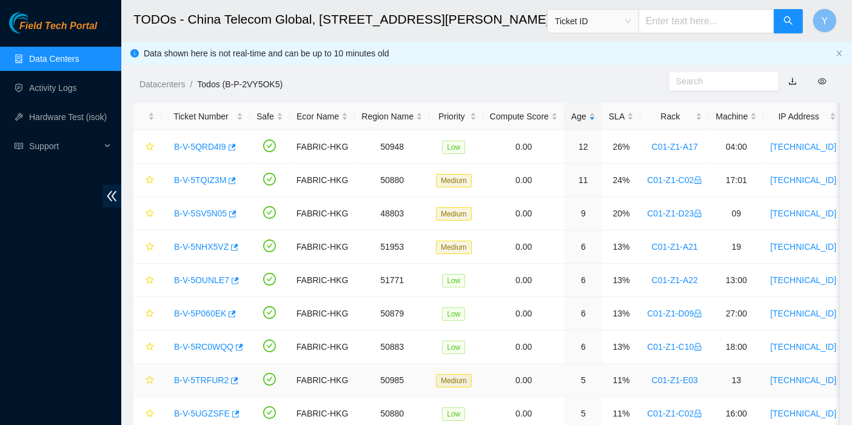
click at [209, 379] on link "B-V-5TRFUR2" at bounding box center [201, 380] width 55 height 10
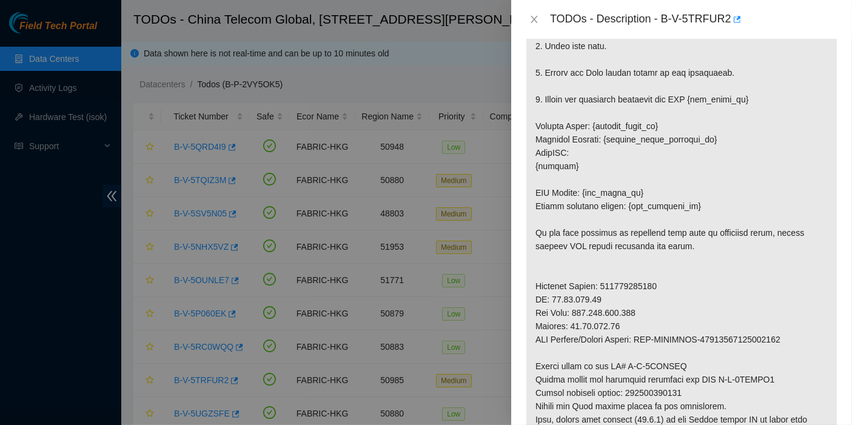
scroll to position [646, 0]
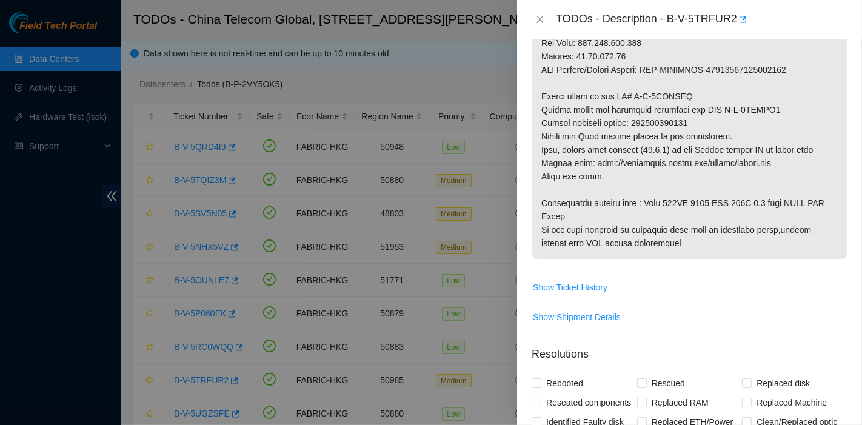
click at [540, 26] on div "TODOs - Description - B-V-5TRFUR2" at bounding box center [690, 19] width 316 height 19
click at [541, 19] on icon "close" at bounding box center [540, 19] width 7 height 7
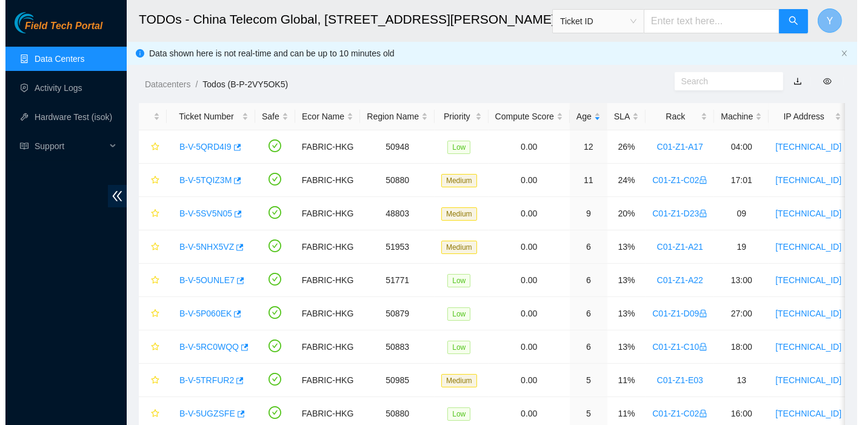
scroll to position [376, 0]
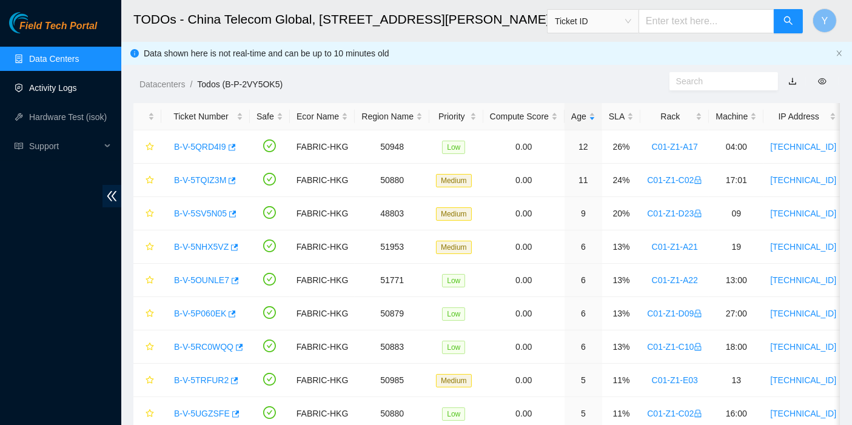
click at [38, 85] on link "Activity Logs" at bounding box center [53, 88] width 48 height 10
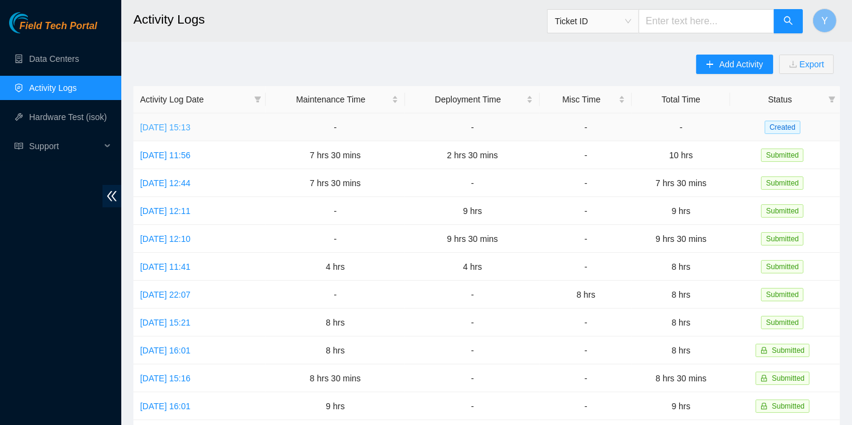
click at [190, 123] on link "[DATE] 15:13" at bounding box center [165, 128] width 50 height 10
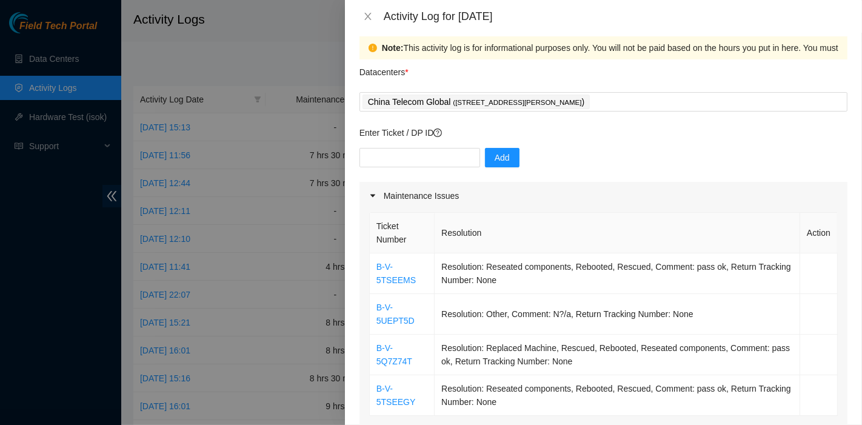
scroll to position [10, 0]
drag, startPoint x: 602, startPoint y: 189, endPoint x: 593, endPoint y: 181, distance: 12.0
click at [603, 189] on div "Maintenance Issues" at bounding box center [604, 197] width 488 height 28
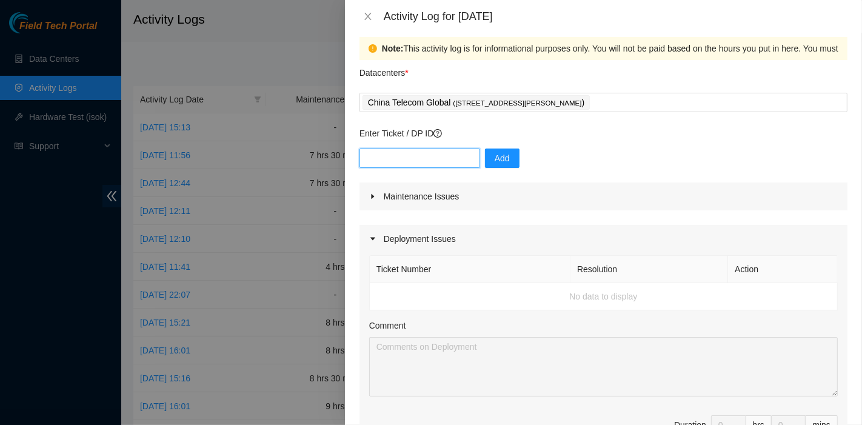
click at [434, 156] on input "text" at bounding box center [420, 158] width 121 height 19
paste input "B-V-5O0RHQ2"
type input "B-V-5O0RHQ2"
click at [498, 158] on span "Add" at bounding box center [502, 158] width 15 height 13
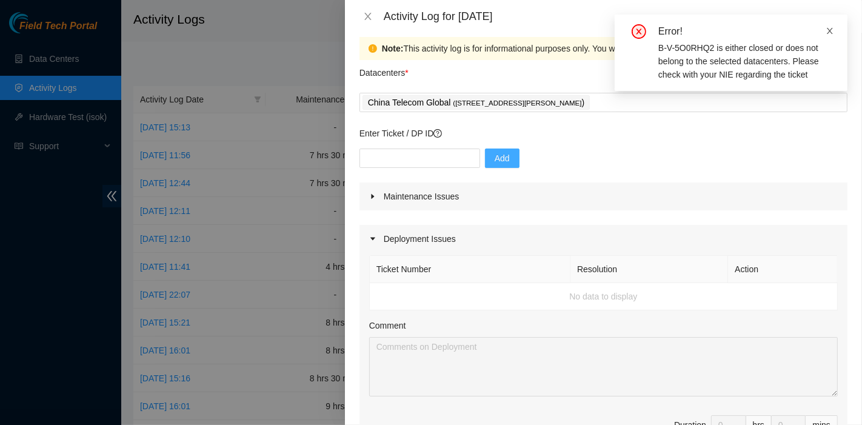
click at [827, 32] on icon "close" at bounding box center [830, 31] width 8 height 8
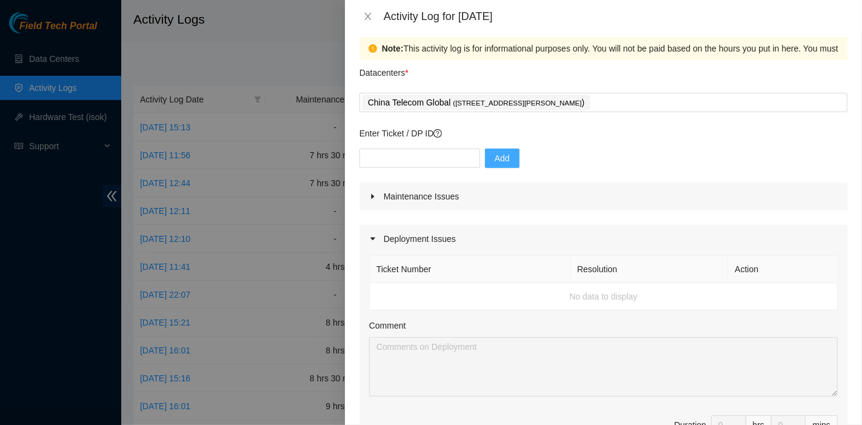
click at [639, 209] on div "Maintenance Issues" at bounding box center [604, 197] width 488 height 28
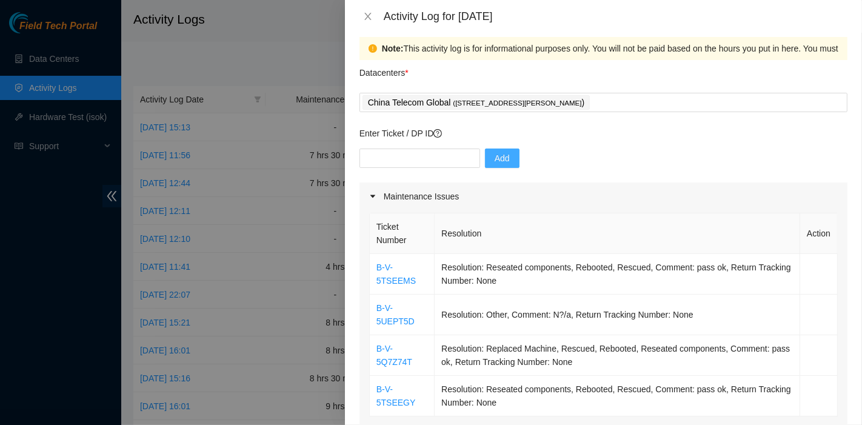
click at [398, 147] on div "Enter Ticket / DP ID Add" at bounding box center [604, 155] width 488 height 56
click at [409, 155] on input "text" at bounding box center [420, 158] width 121 height 19
paste input "B-V-5Q7Z74T"
type input "B-V-5Q7Z74T"
click at [495, 155] on span "Add" at bounding box center [502, 158] width 15 height 13
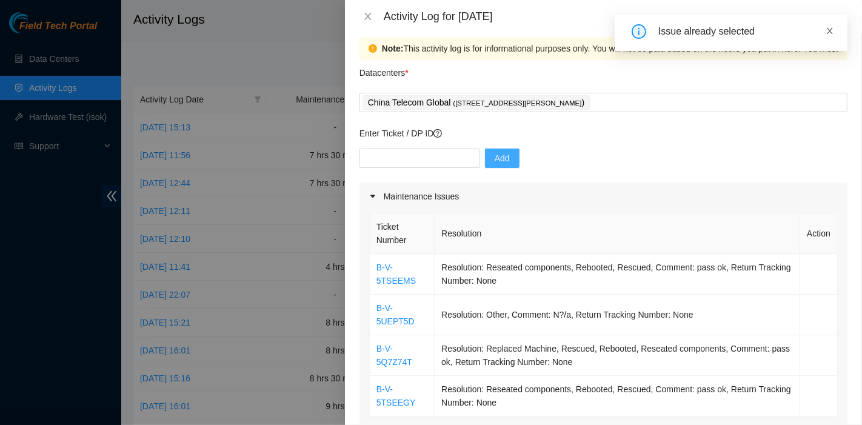
click at [831, 30] on icon "close" at bounding box center [830, 31] width 8 height 8
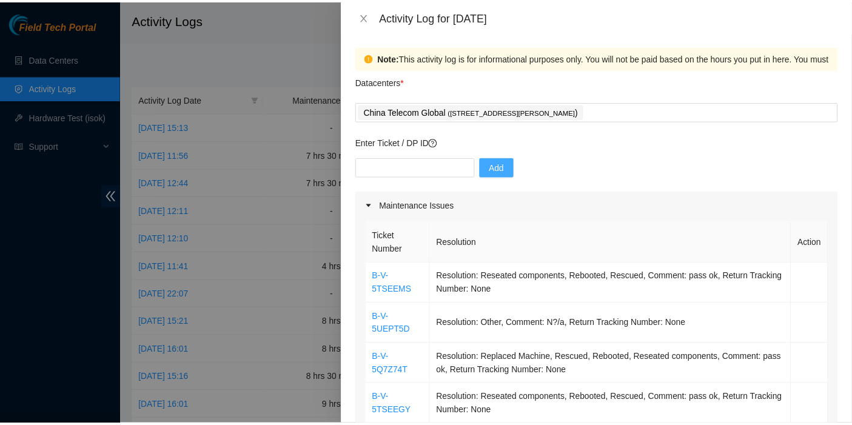
scroll to position [0, 0]
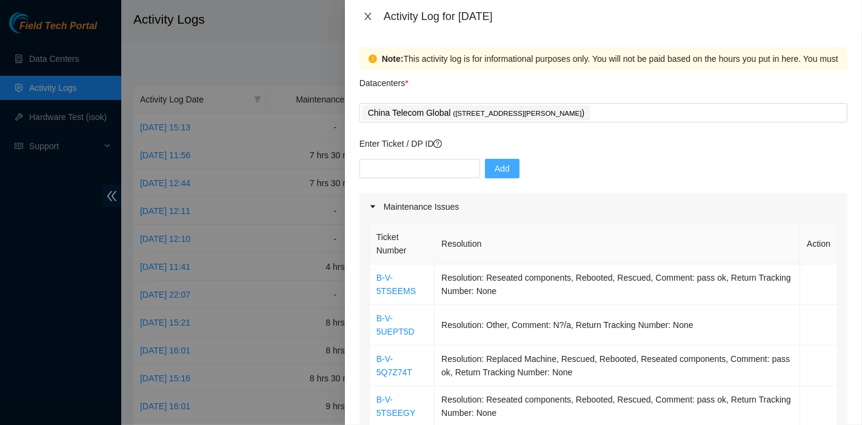
click at [367, 16] on icon "close" at bounding box center [367, 16] width 7 height 7
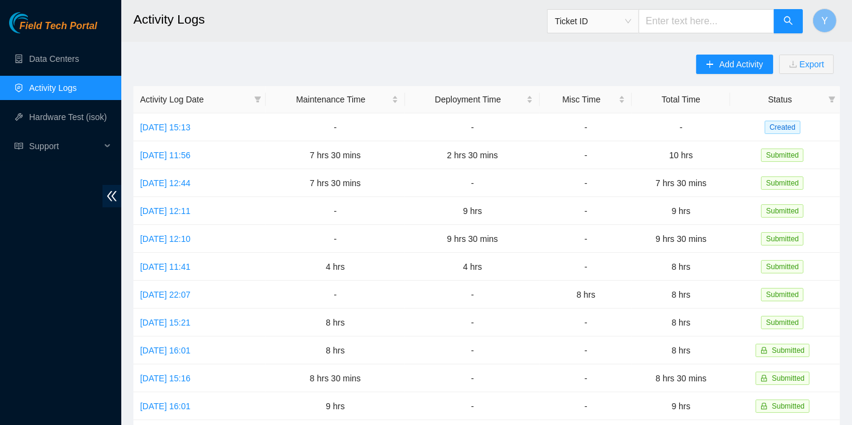
click at [817, 31] on div "Y" at bounding box center [825, 21] width 24 height 39
click at [819, 25] on button "Y" at bounding box center [825, 20] width 24 height 24
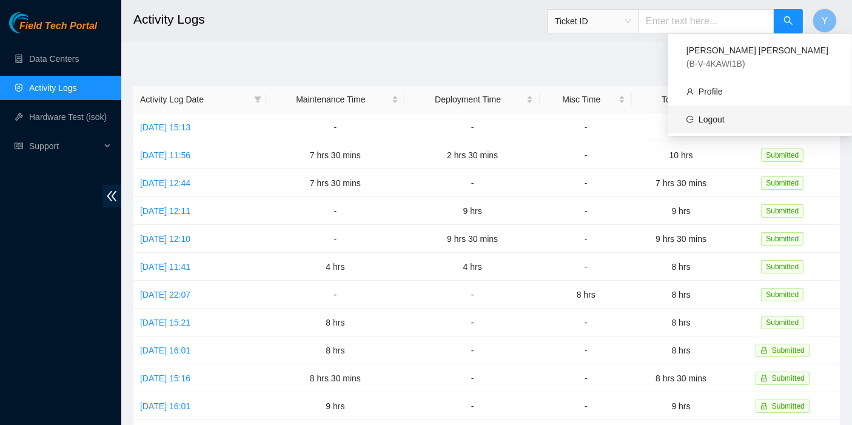
click at [725, 117] on link "Logout" at bounding box center [712, 120] width 26 height 10
